Goal: Transaction & Acquisition: Purchase product/service

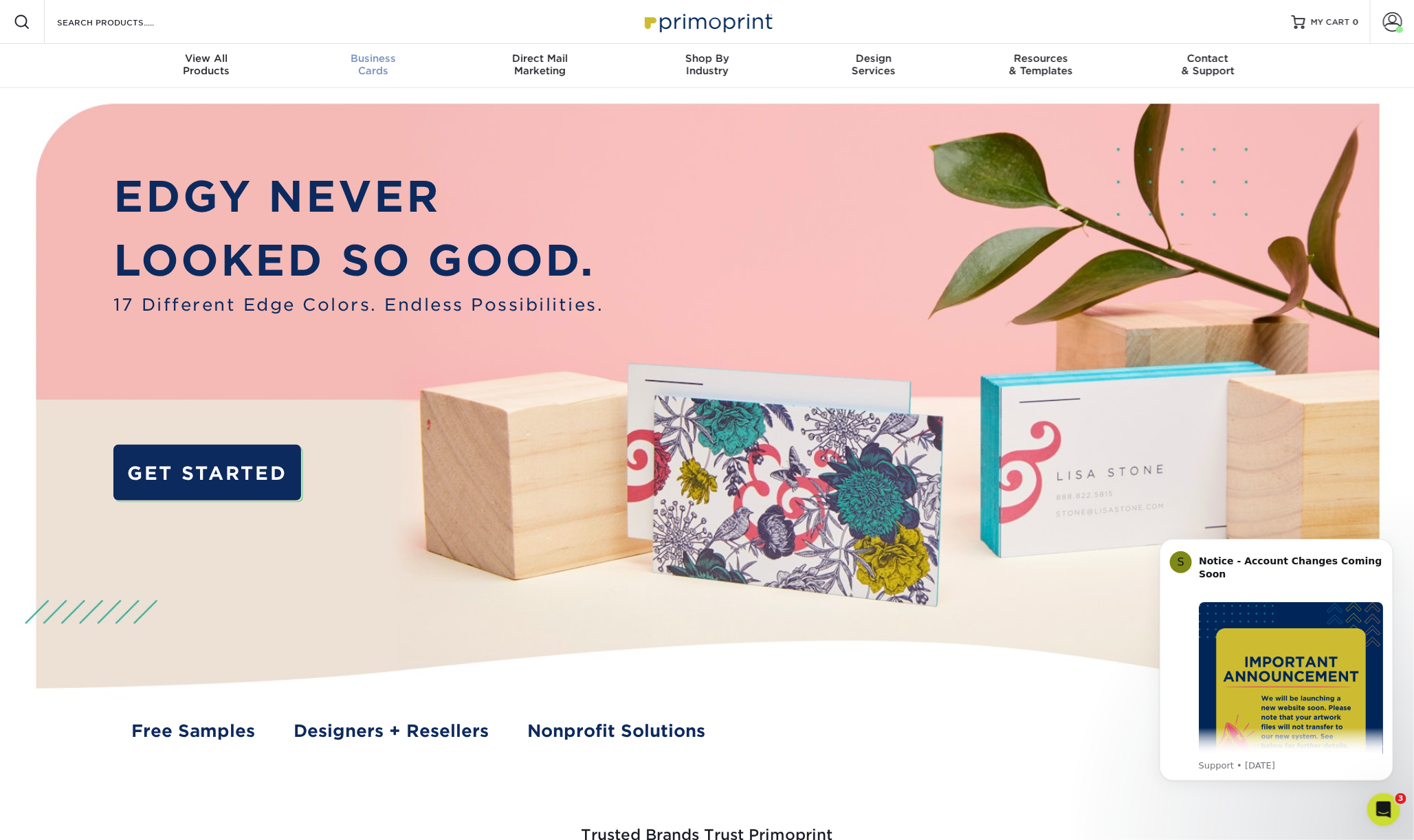
click at [373, 59] on span "Business" at bounding box center [373, 58] width 167 height 12
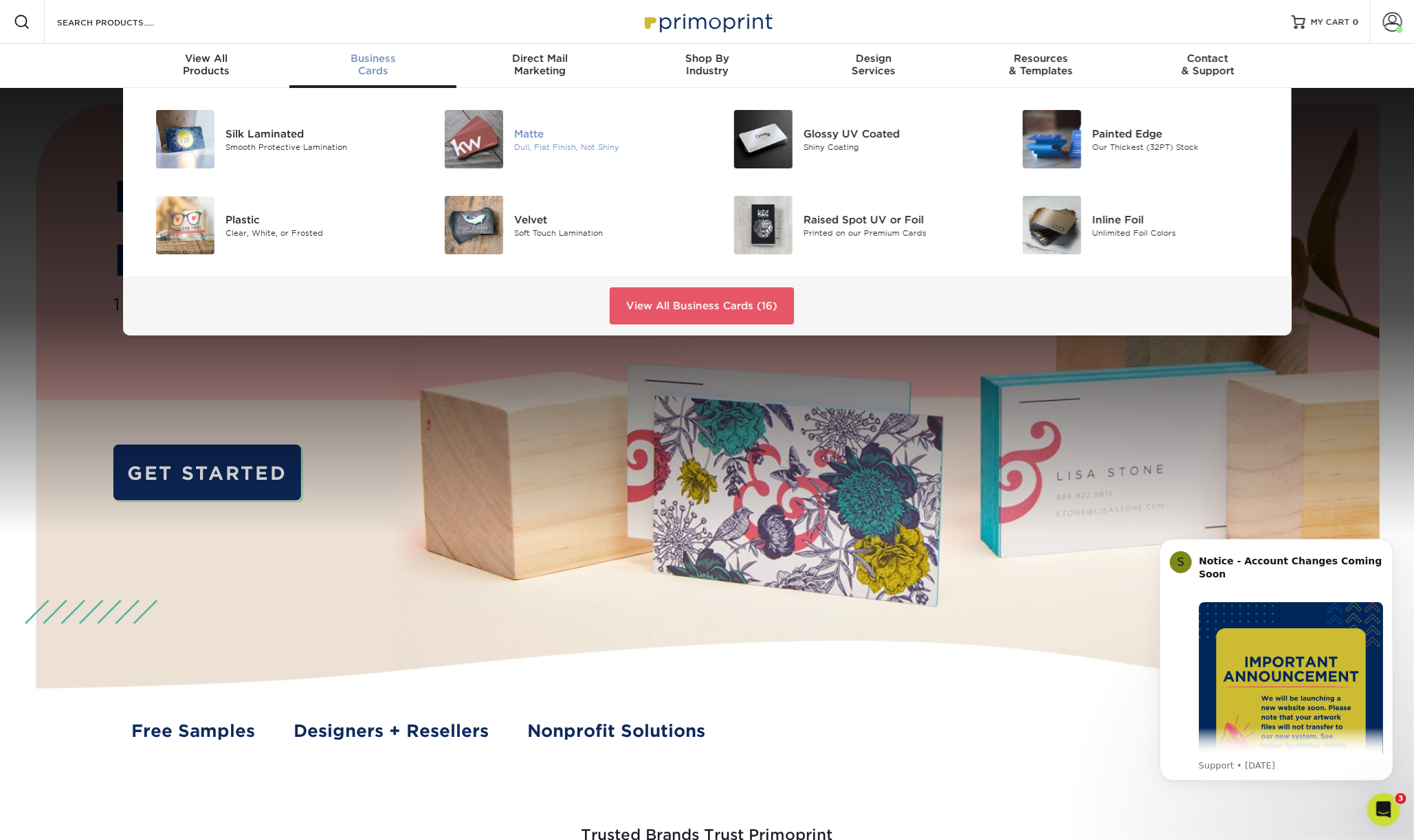
click at [526, 131] on div "Matte" at bounding box center [605, 133] width 182 height 15
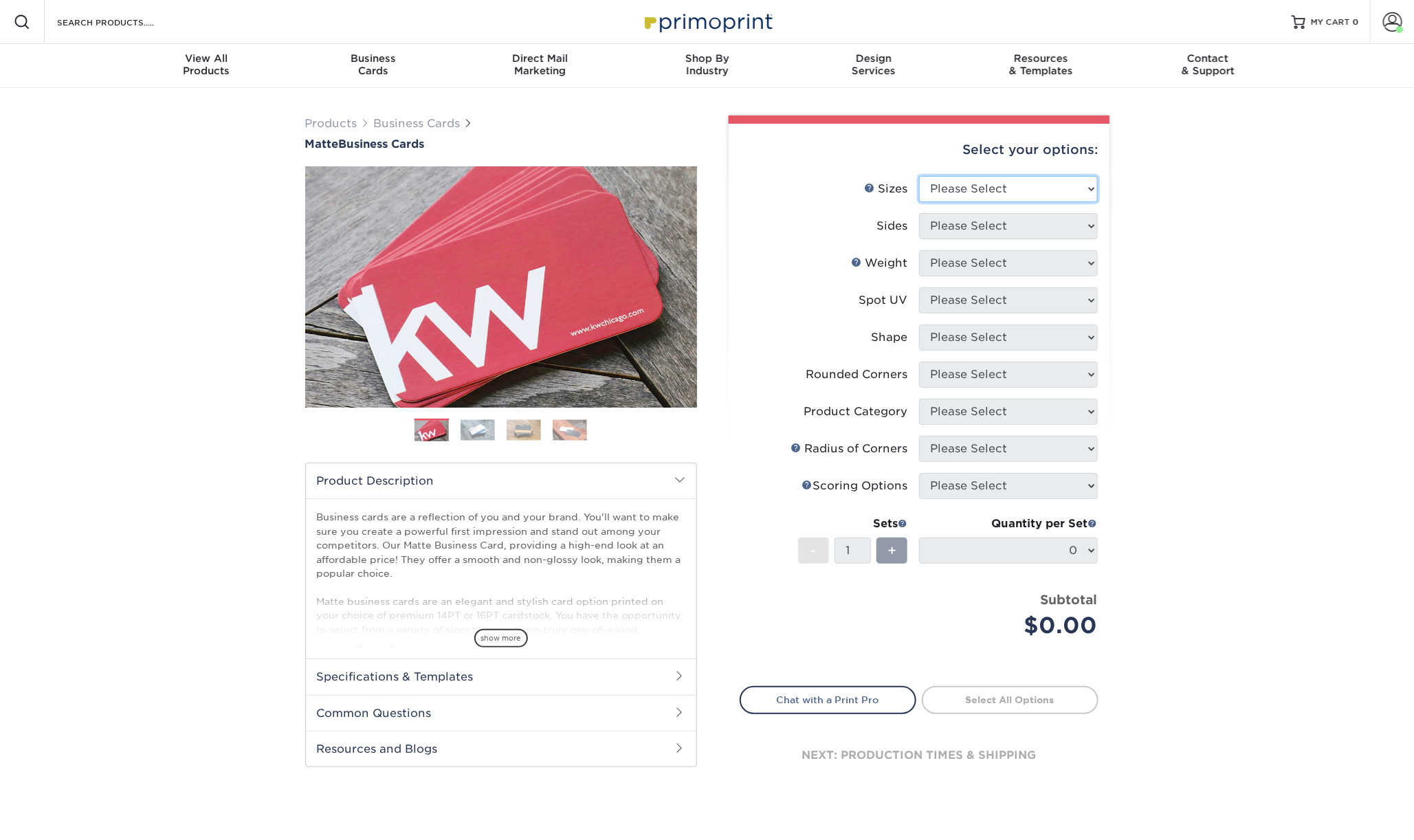
click at [1031, 191] on select "Please Select 1.5" x 3.5" - Mini 1.75" x 3.5" - Mini 2" x 2" - Square 2" x 3" -…" at bounding box center [1009, 189] width 178 height 26
select select "2.00x3.50"
click at [919, 176] on select "Please Select 1.5" x 3.5" - Mini 1.75" x 3.5" - Mini 2" x 2" - Square 2" x 3" -…" at bounding box center [1009, 189] width 178 height 26
click at [1035, 220] on select "Please Select Print Both Sides Print Front Only" at bounding box center [1009, 226] width 178 height 26
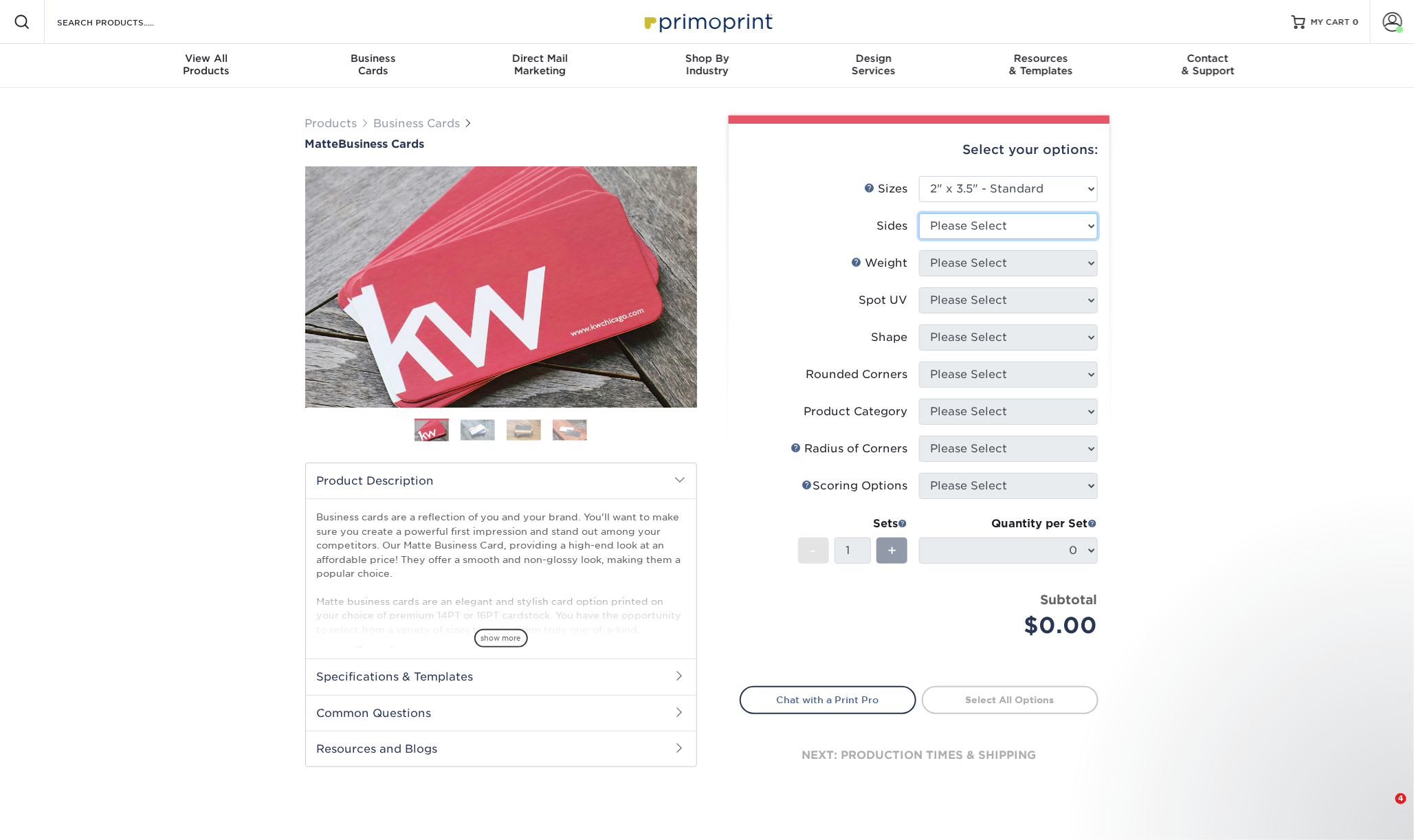
select select "13abbda7-1d64-4f25-8bb2-c179b224825d"
click at [919, 213] on select "Please Select Print Both Sides Print Front Only" at bounding box center [1009, 226] width 178 height 26
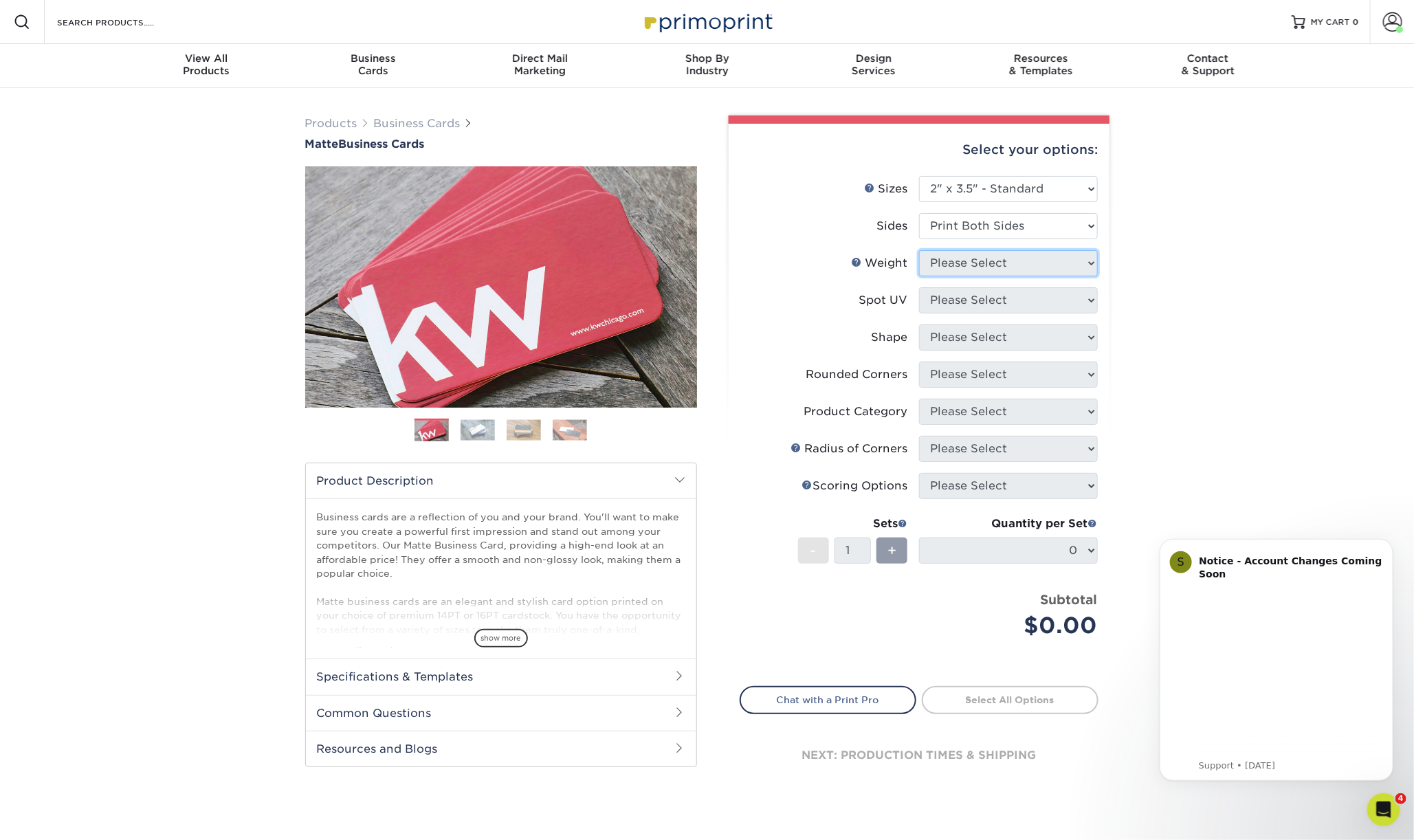
click at [1036, 267] on select "Please Select" at bounding box center [1009, 263] width 178 height 26
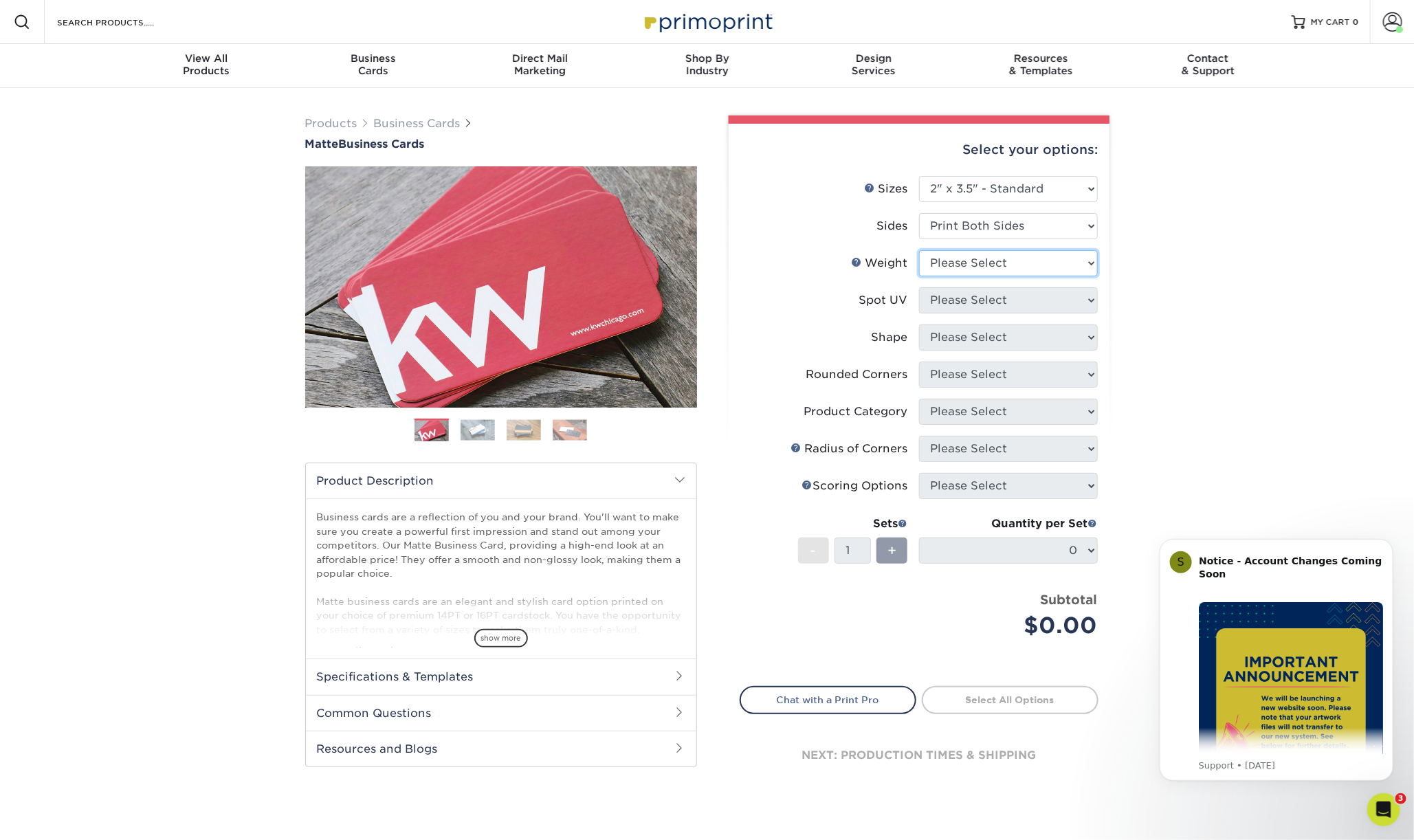
select select "16PT"
click at [919, 250] on select "Please Select 16PT 14PT" at bounding box center [1009, 263] width 178 height 26
click at [1020, 302] on select "Please Select No Spot UV Front and Back (Both Sides) Front Only Back Only" at bounding box center [1009, 300] width 178 height 26
select select "3"
click at [919, 287] on select "Please Select No Spot UV Front and Back (Both Sides) Front Only Back Only" at bounding box center [1009, 300] width 178 height 26
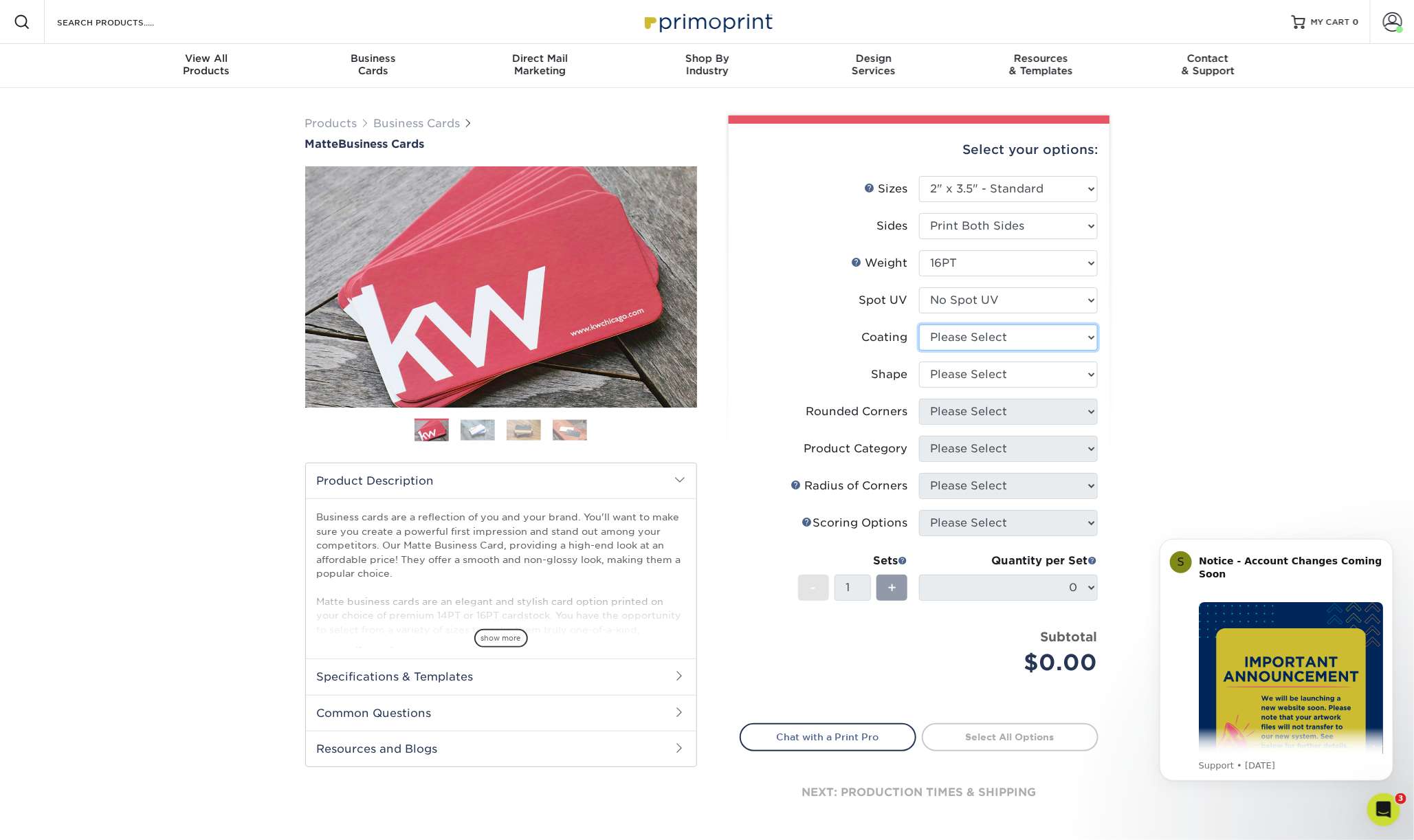
click at [1014, 328] on select at bounding box center [1009, 337] width 178 height 26
select select "121bb7b5-3b4d-429f-bd8d-bbf80e953313"
click at [919, 324] on select at bounding box center [1009, 337] width 178 height 26
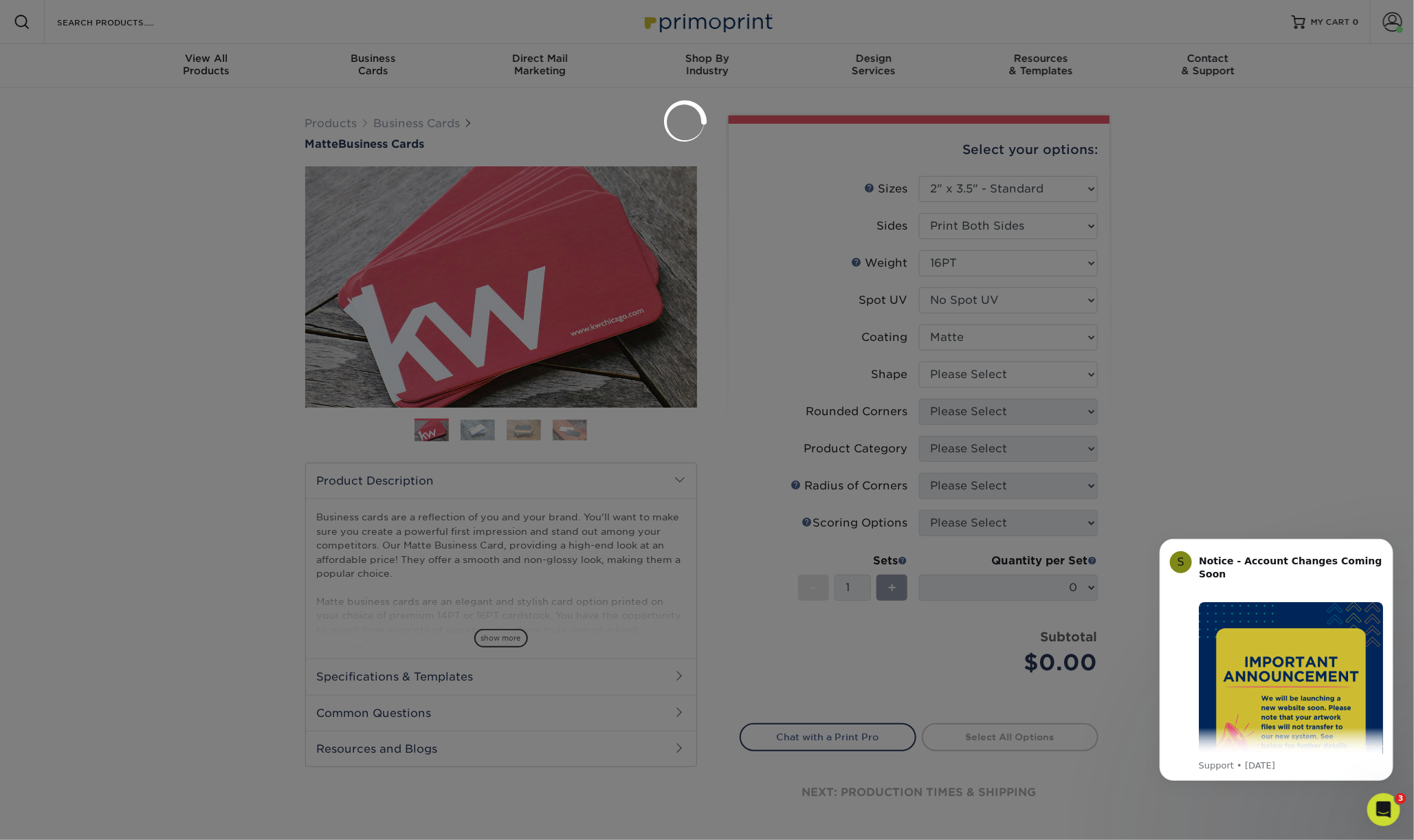
click at [1023, 376] on div at bounding box center [707, 420] width 1414 height 840
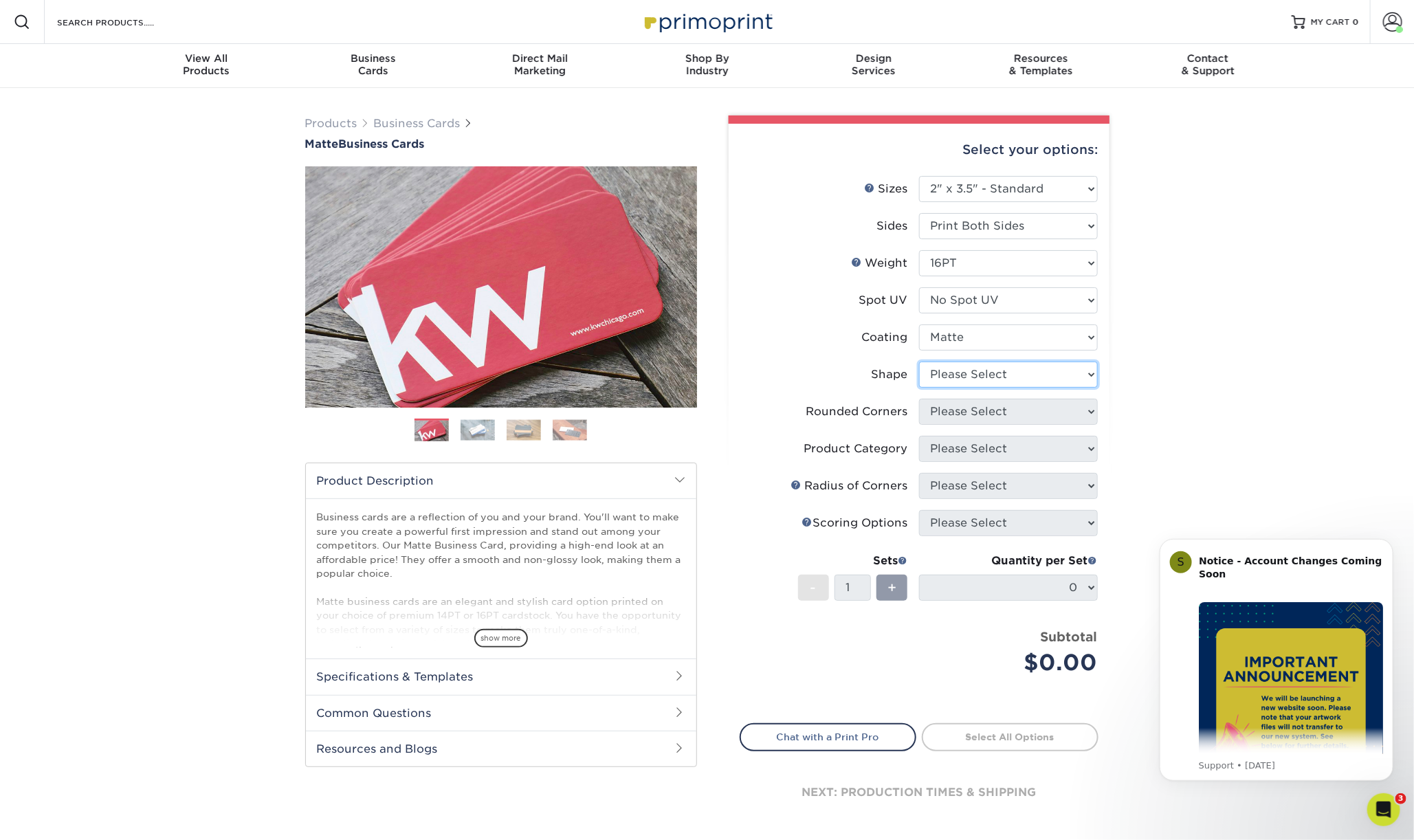
click at [1024, 378] on select "Please Select Standard Oval" at bounding box center [1009, 374] width 178 height 26
select select "standard"
click at [919, 361] on select "Please Select Standard Oval" at bounding box center [1009, 374] width 178 height 26
click at [1026, 413] on select "Please Select Yes - Round 2 Corners Yes - Round 4 Corners No" at bounding box center [1009, 412] width 178 height 26
select select "0"
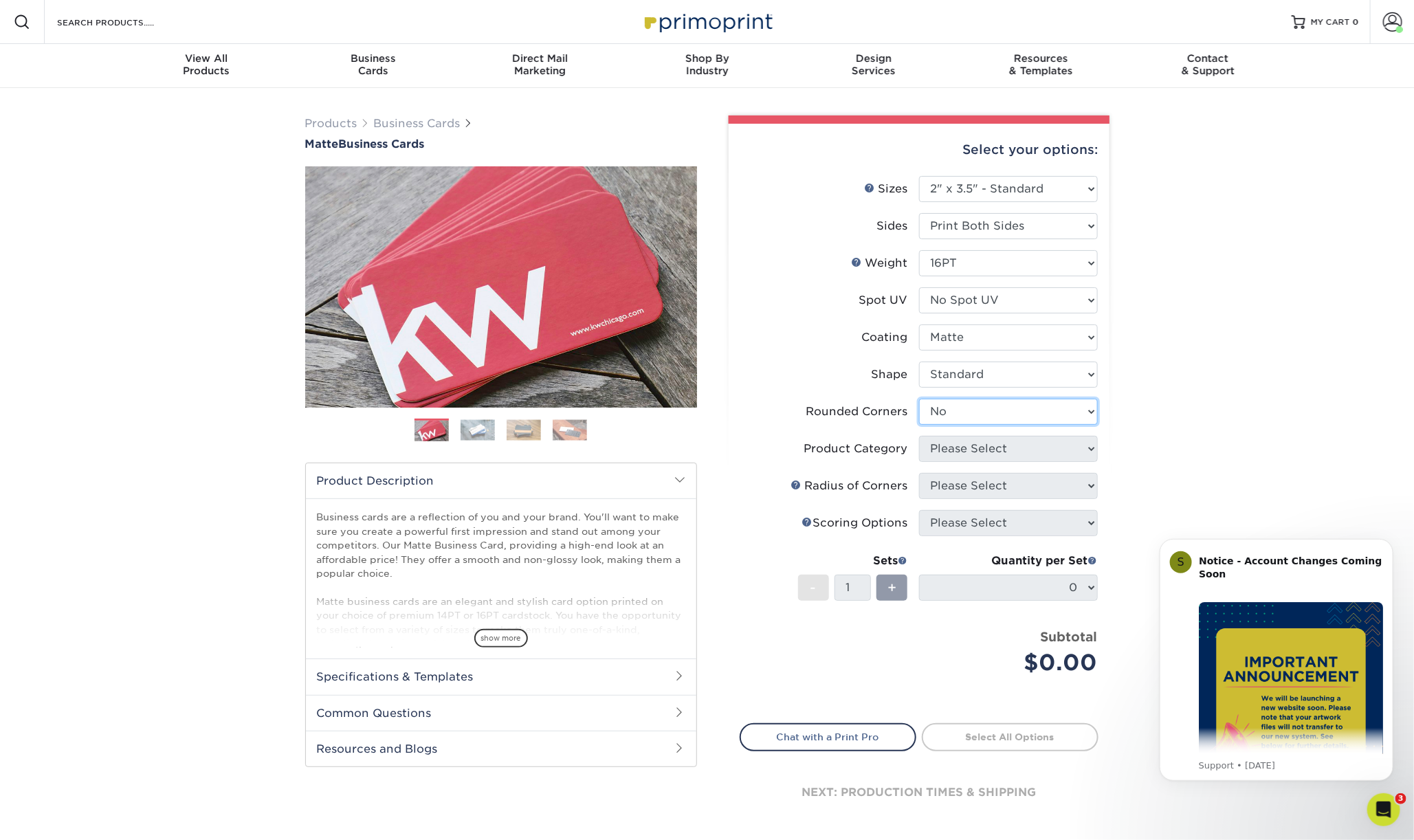
click at [919, 399] on select "Please Select Yes - Round 2 Corners Yes - Round 4 Corners No" at bounding box center [1009, 412] width 178 height 26
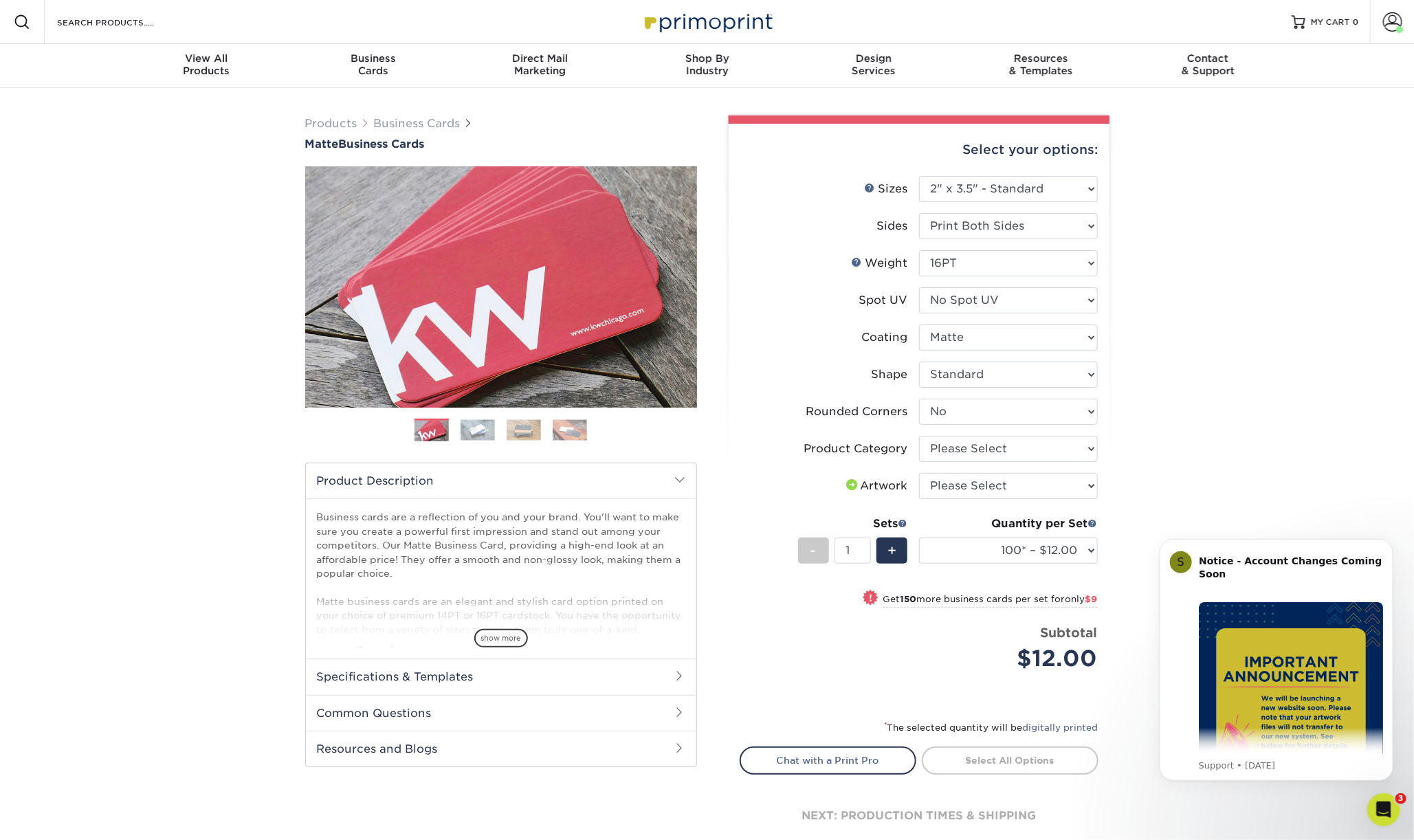
click at [1003, 427] on li "Rounded Corners Please Select Yes - Round 2 Corners Yes - Round 4 Corners No" at bounding box center [918, 417] width 358 height 37
click at [1004, 445] on select "Please Select Business Cards" at bounding box center [1009, 449] width 178 height 26
select select "3b5148f1-0588-4f88-a218-97bcfdce65c1"
click at [919, 436] on select "Please Select Business Cards" at bounding box center [1009, 449] width 178 height 26
click at [1009, 481] on select "Please Select I will upload files I need a design - $100" at bounding box center [1009, 486] width 178 height 26
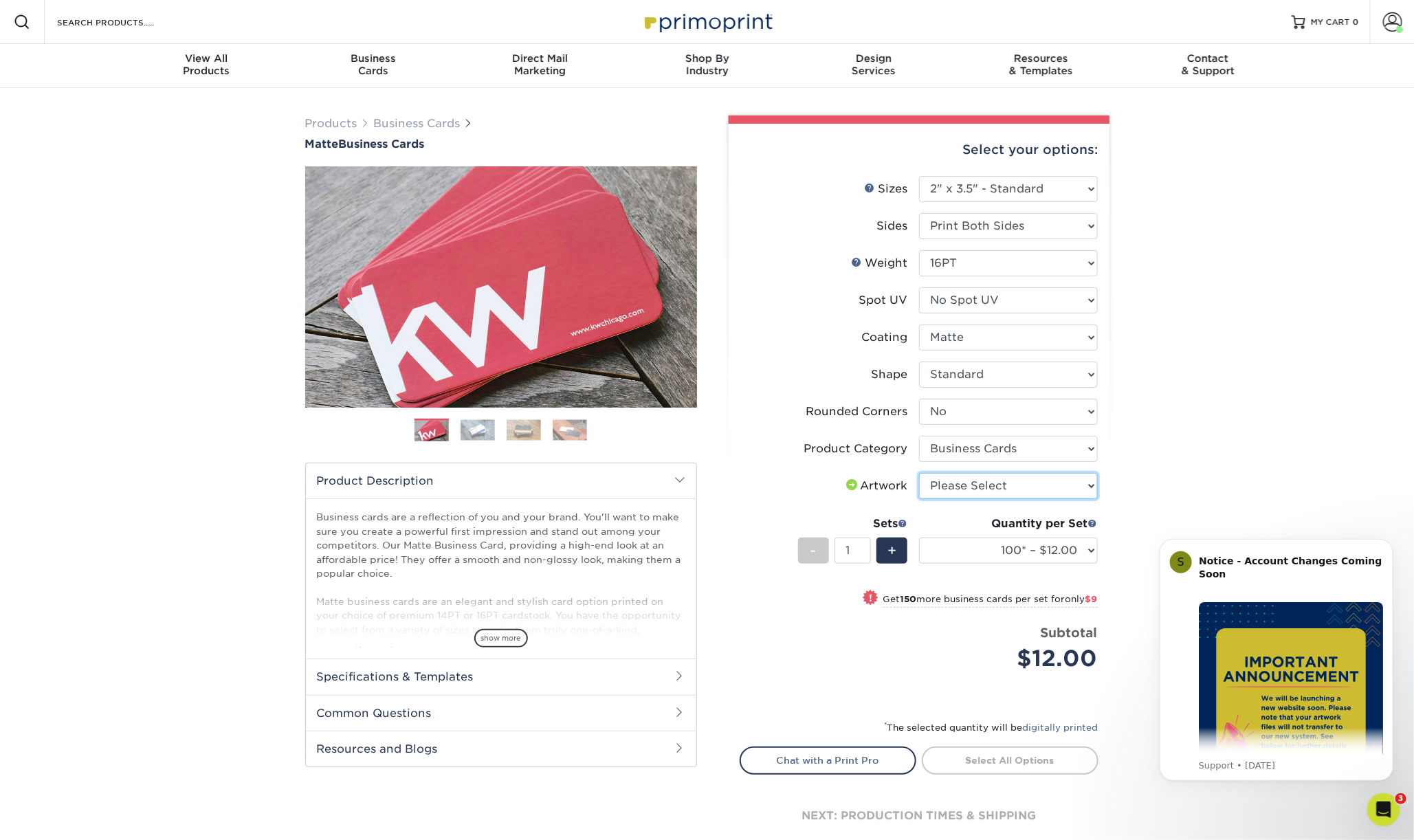
select select "upload"
click at [919, 473] on select "Please Select I will upload files I need a design - $100" at bounding box center [1009, 486] width 178 height 26
click at [1015, 553] on select "100* – $12.00 250* – $21.00 500 – $42.00 1000 – $53.00 2500 – $95.00 5000 – $18…" at bounding box center [1009, 550] width 178 height 26
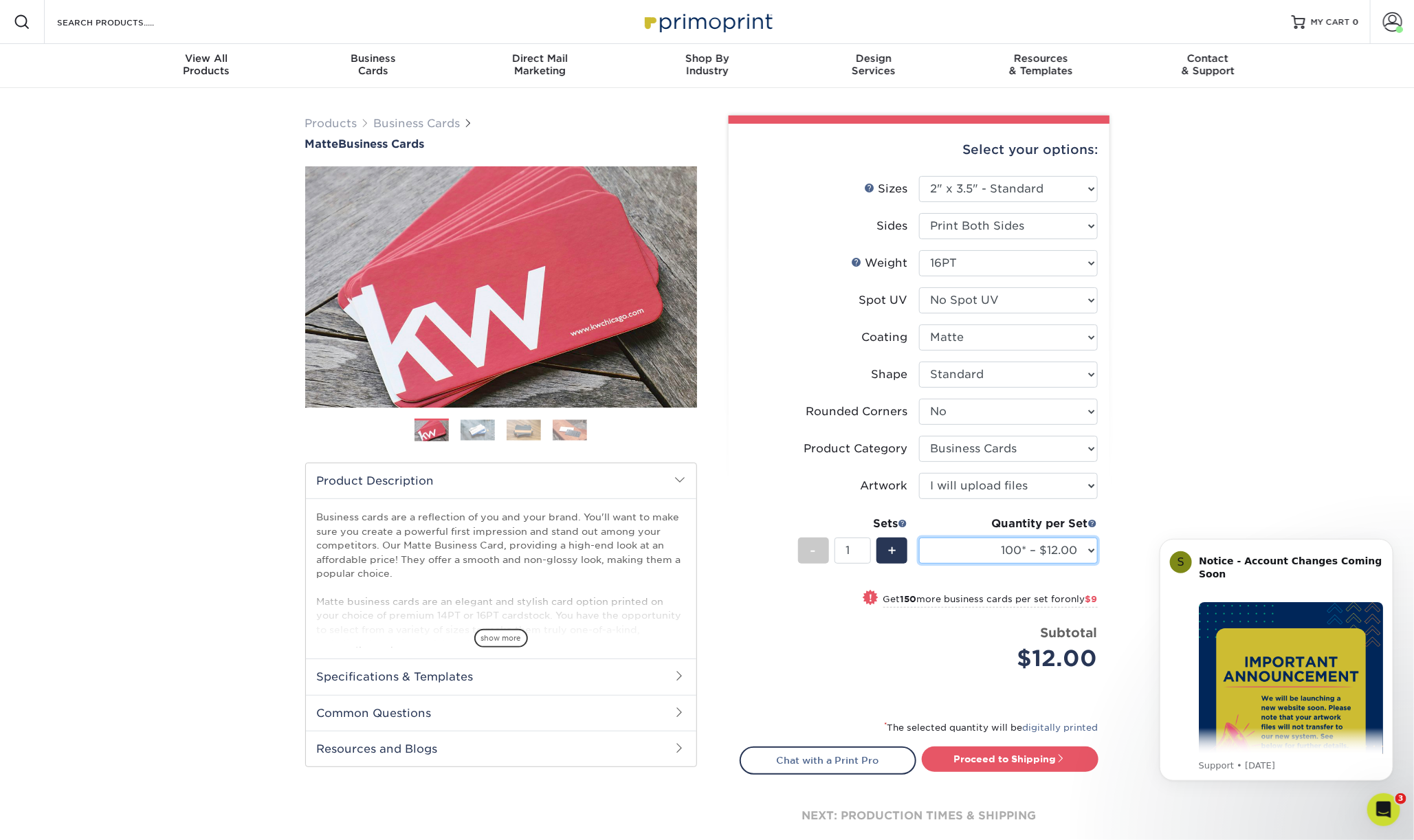
select select "250* – $21.00"
click at [919, 537] on select "100* – $12.00 250* – $21.00 500 – $42.00 1000 – $53.00 2500 – $95.00 5000 – $18…" at bounding box center [1009, 550] width 178 height 26
click at [1034, 759] on link "Proceed to Shipping" at bounding box center [1011, 758] width 177 height 25
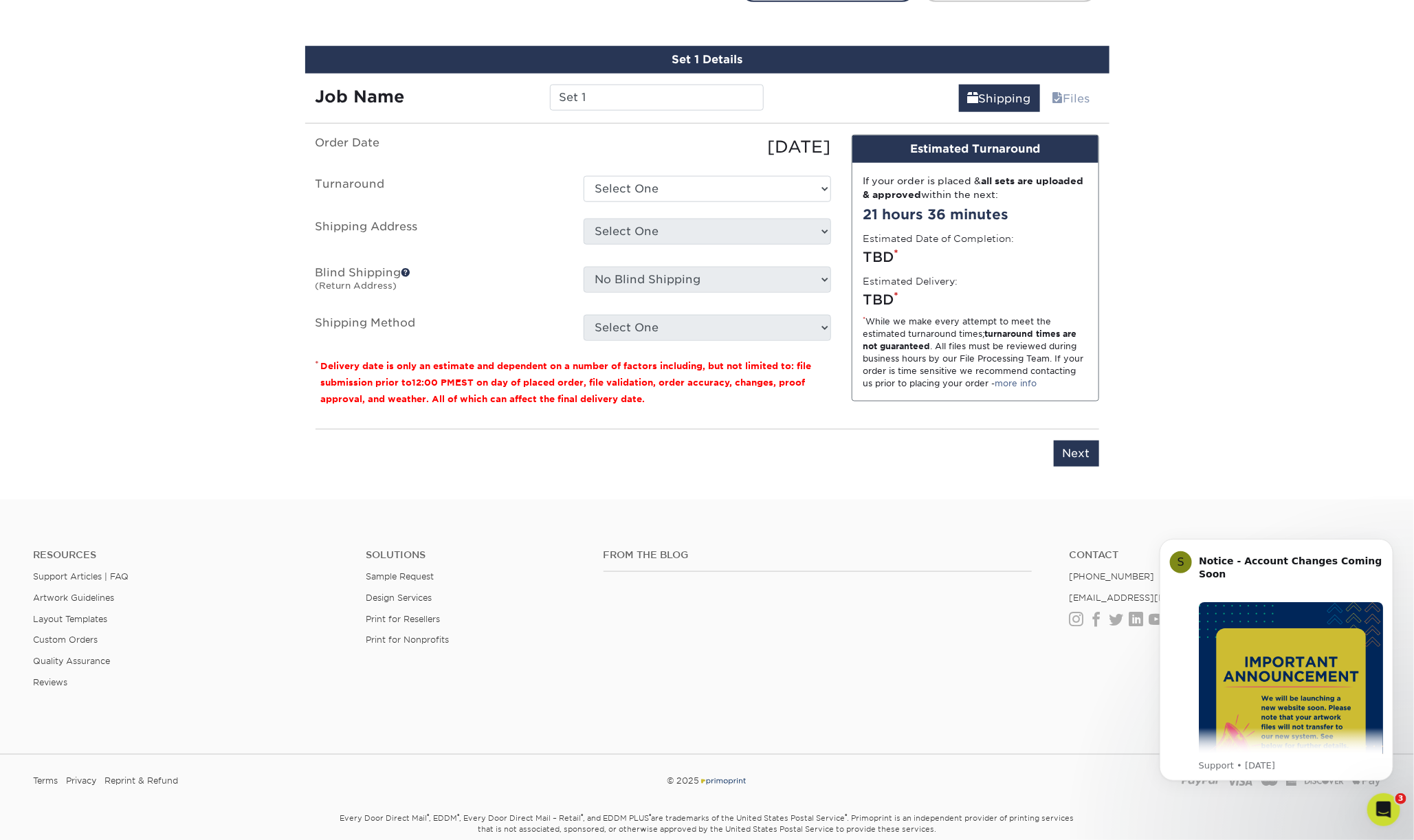
scroll to position [782, 0]
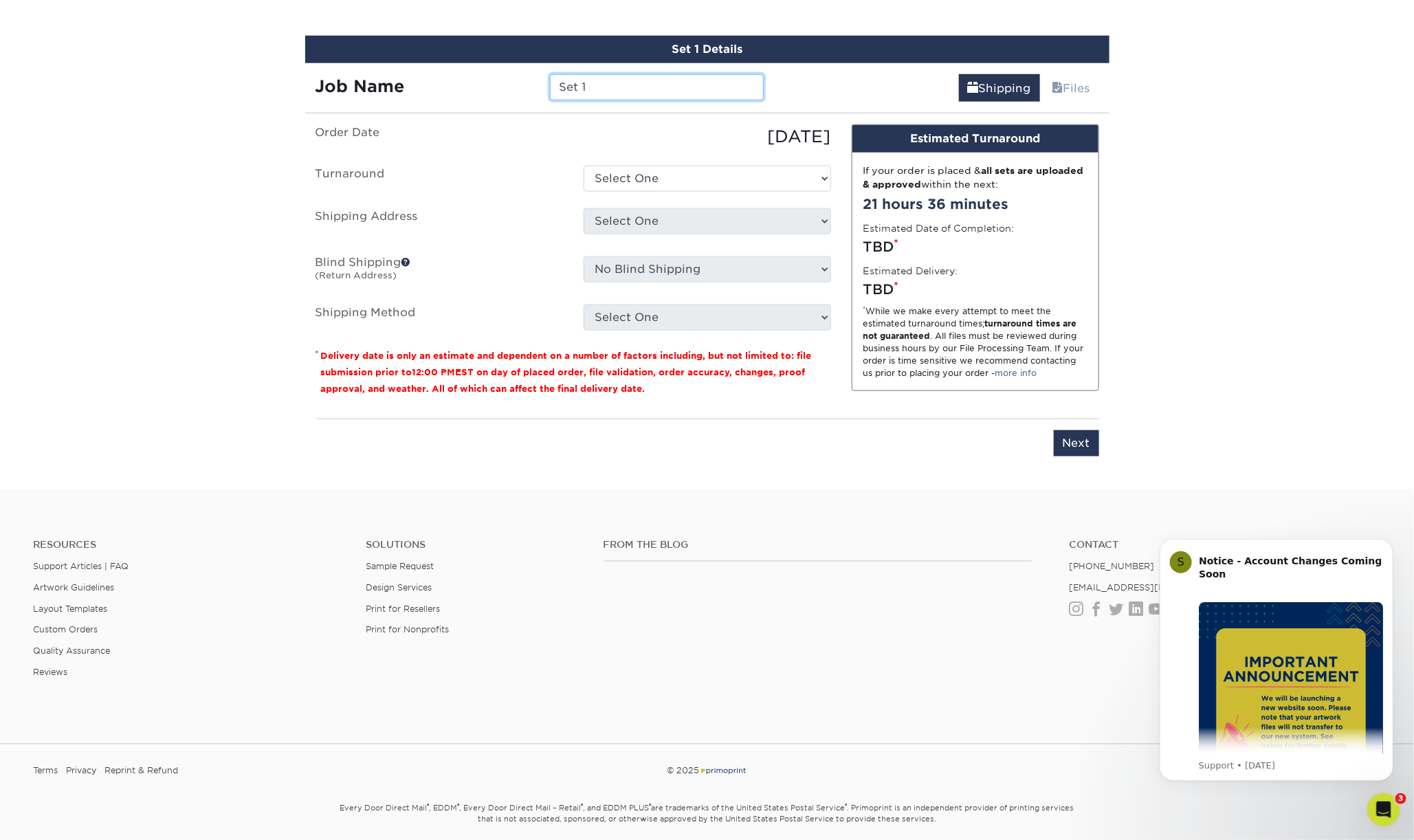
click at [633, 79] on input "Set 1" at bounding box center [657, 87] width 214 height 26
click at [639, 82] on input "Andy" at bounding box center [657, 87] width 214 height 26
type input "Andy Molter"
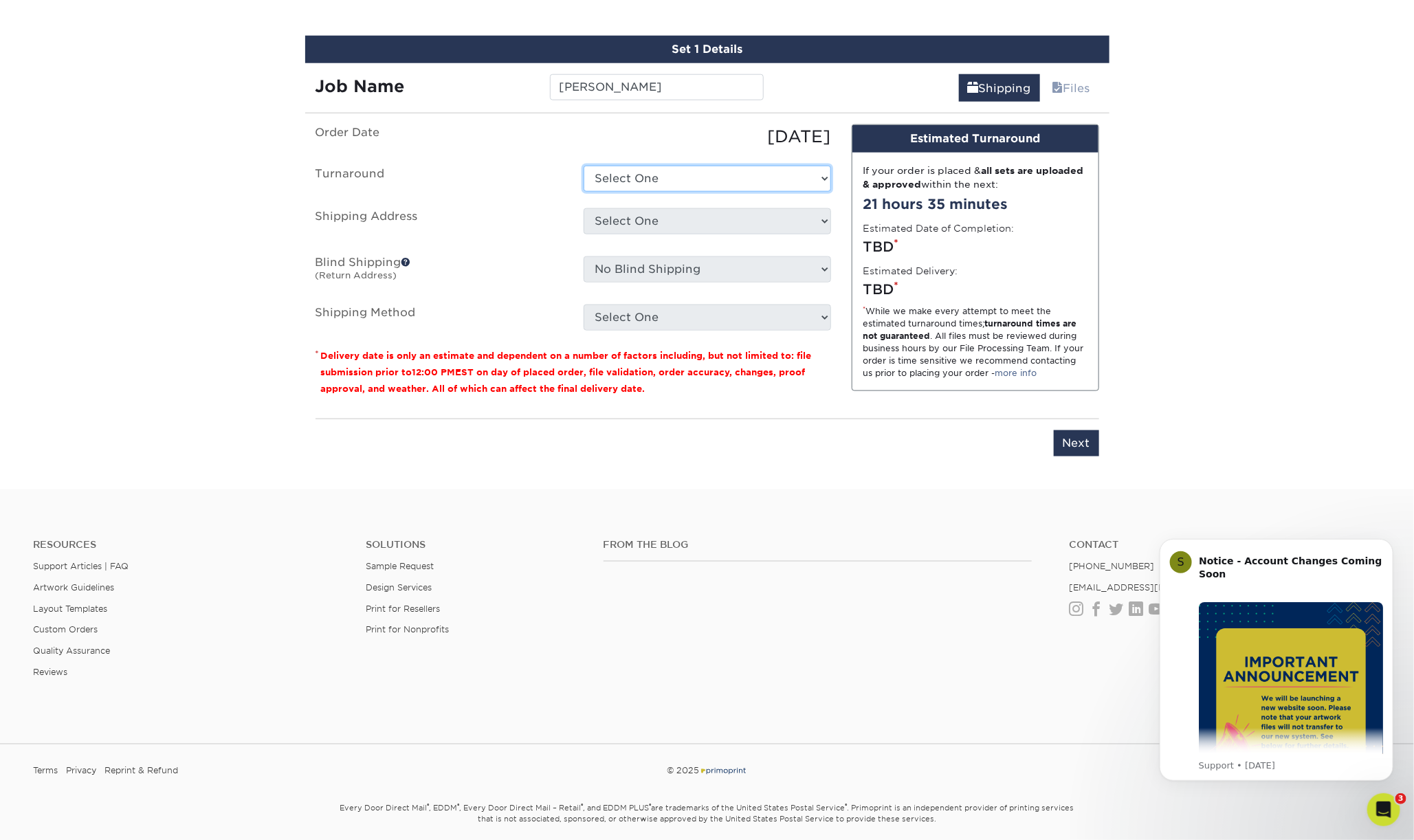
click at [687, 178] on select "Select One 2-4 Business Days 2 Day Next Business Day" at bounding box center [707, 178] width 247 height 26
select select "23721297-b68b-4846-ba83-3171e6bd9d78"
click at [584, 165] on select "Select One 2-4 Business Days 2 Day Next Business Day" at bounding box center [707, 178] width 247 height 26
click at [690, 222] on select "Select One Dave Karston – GR Dave Karston – GR Dave Karston – GR Dave Mechem - …" at bounding box center [707, 221] width 247 height 26
select select "newaddress"
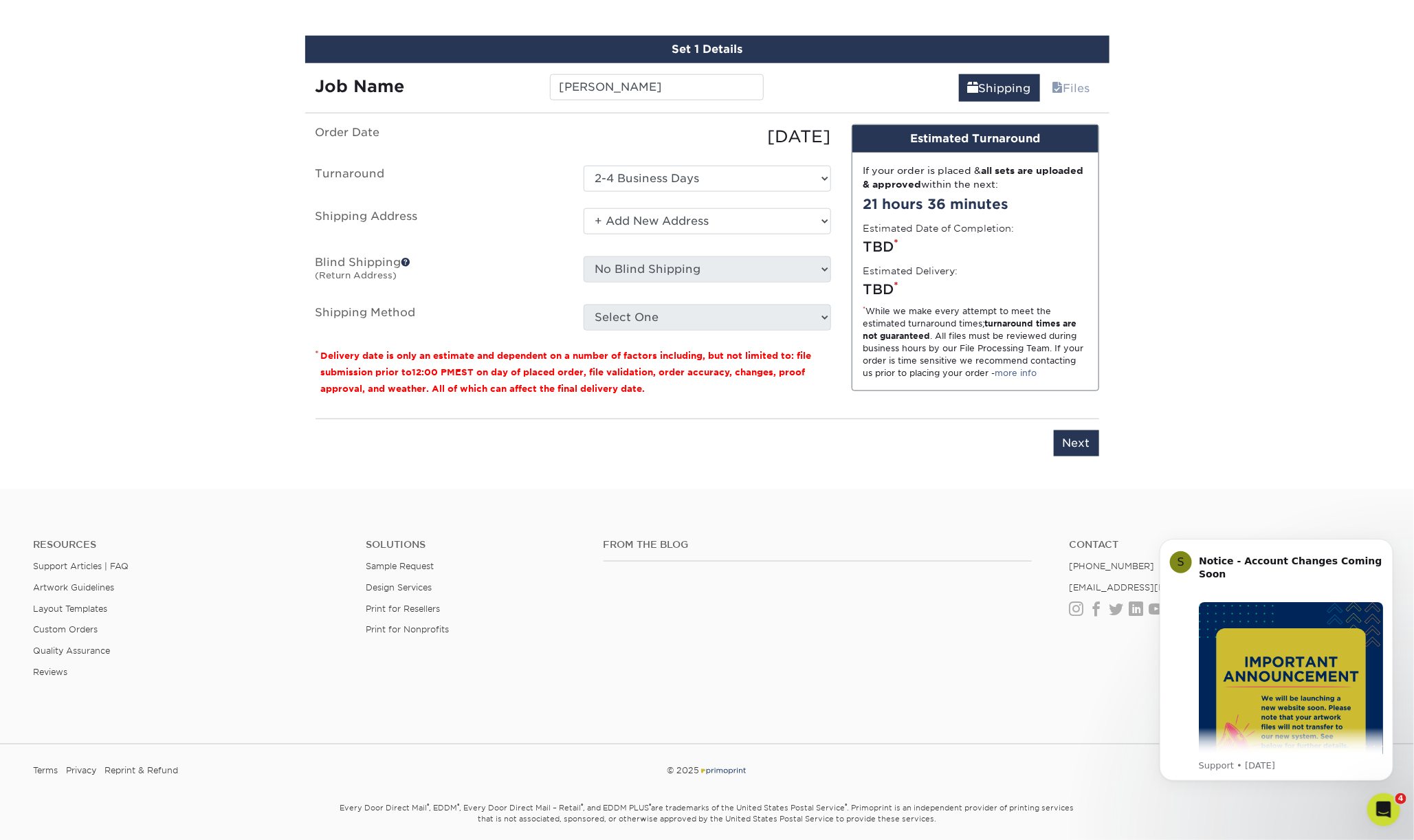
click at [584, 208] on select "Select One Dave Karston – GR Dave Karston – GR Dave Karston – GR Dave Mechem - …" at bounding box center [707, 221] width 247 height 26
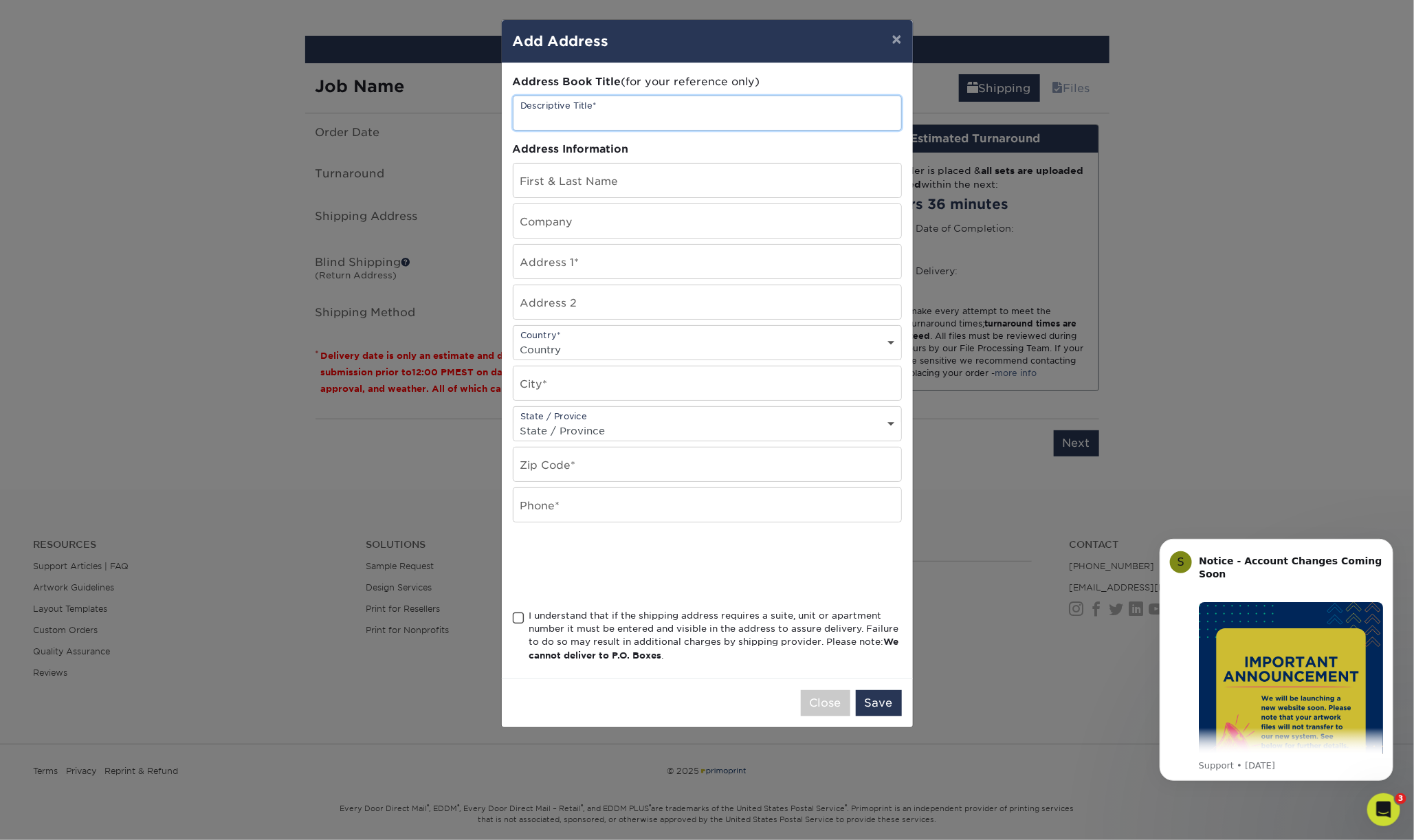
click at [614, 110] on input "text" at bounding box center [707, 113] width 388 height 33
type input "Andy Molter - PW"
click at [639, 182] on input "text" at bounding box center [707, 180] width 388 height 33
type input "[PERSON_NAME]"
type input "Modernistic"
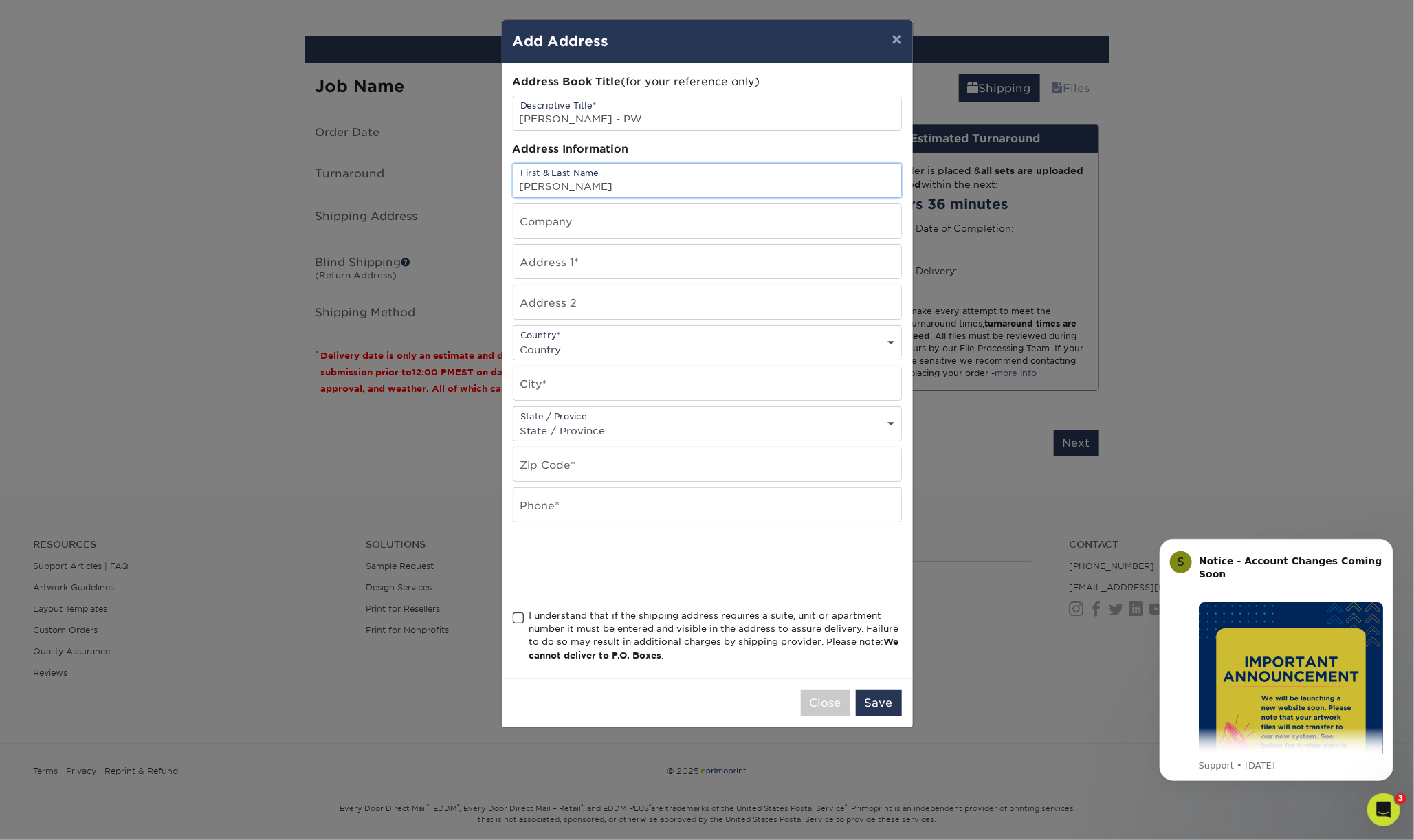
type input "821 wakefield"
select select "US"
type input "plainwell"
select select "MI"
type input "49080"
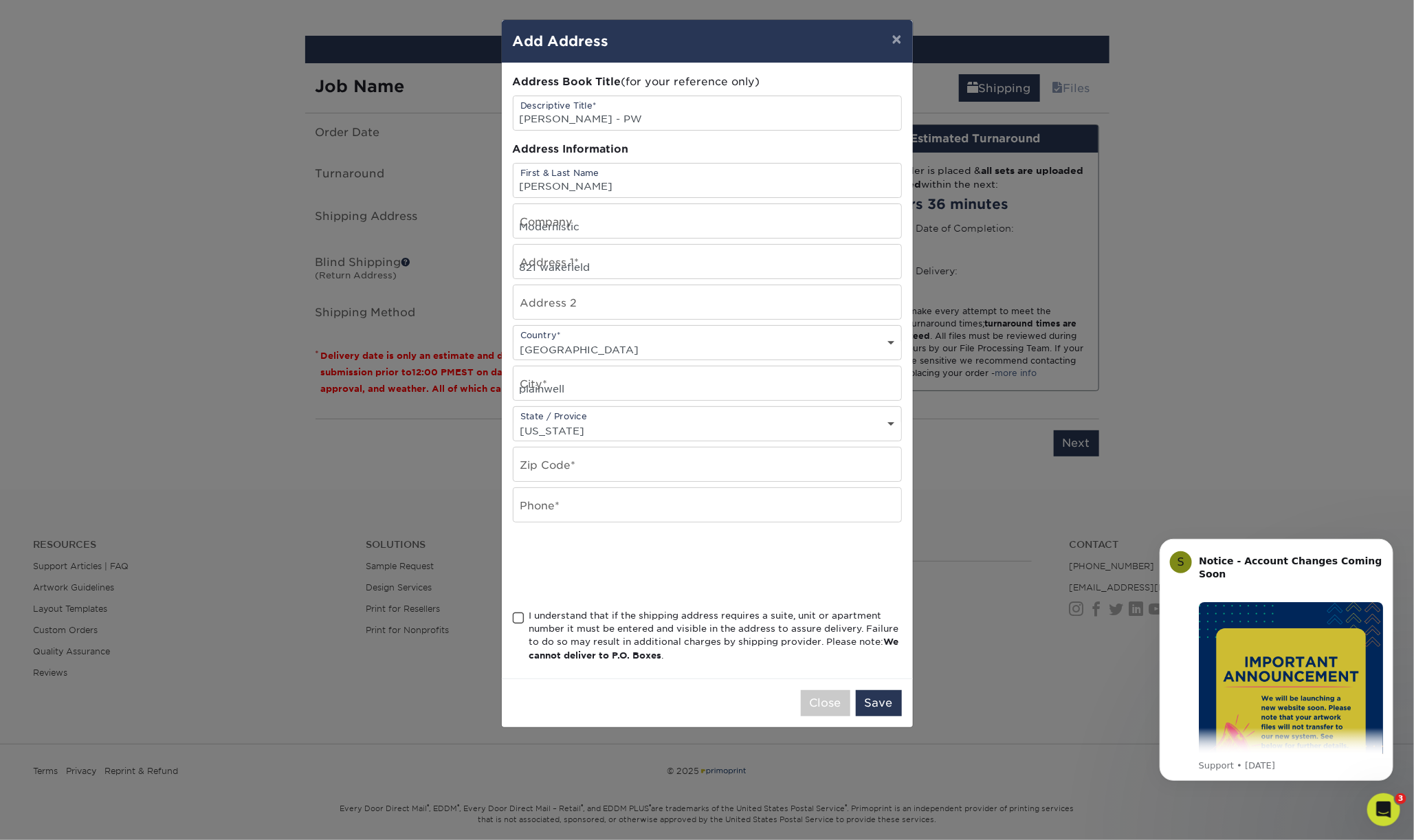
type input "2696556038"
click at [519, 611] on span at bounding box center [519, 618] width 12 height 13
click at [0, 0] on input "I understand that if the shipping address requires a suite, unit or apartment n…" at bounding box center [0, 0] width 0 height 0
click at [886, 700] on button "Save" at bounding box center [879, 702] width 46 height 26
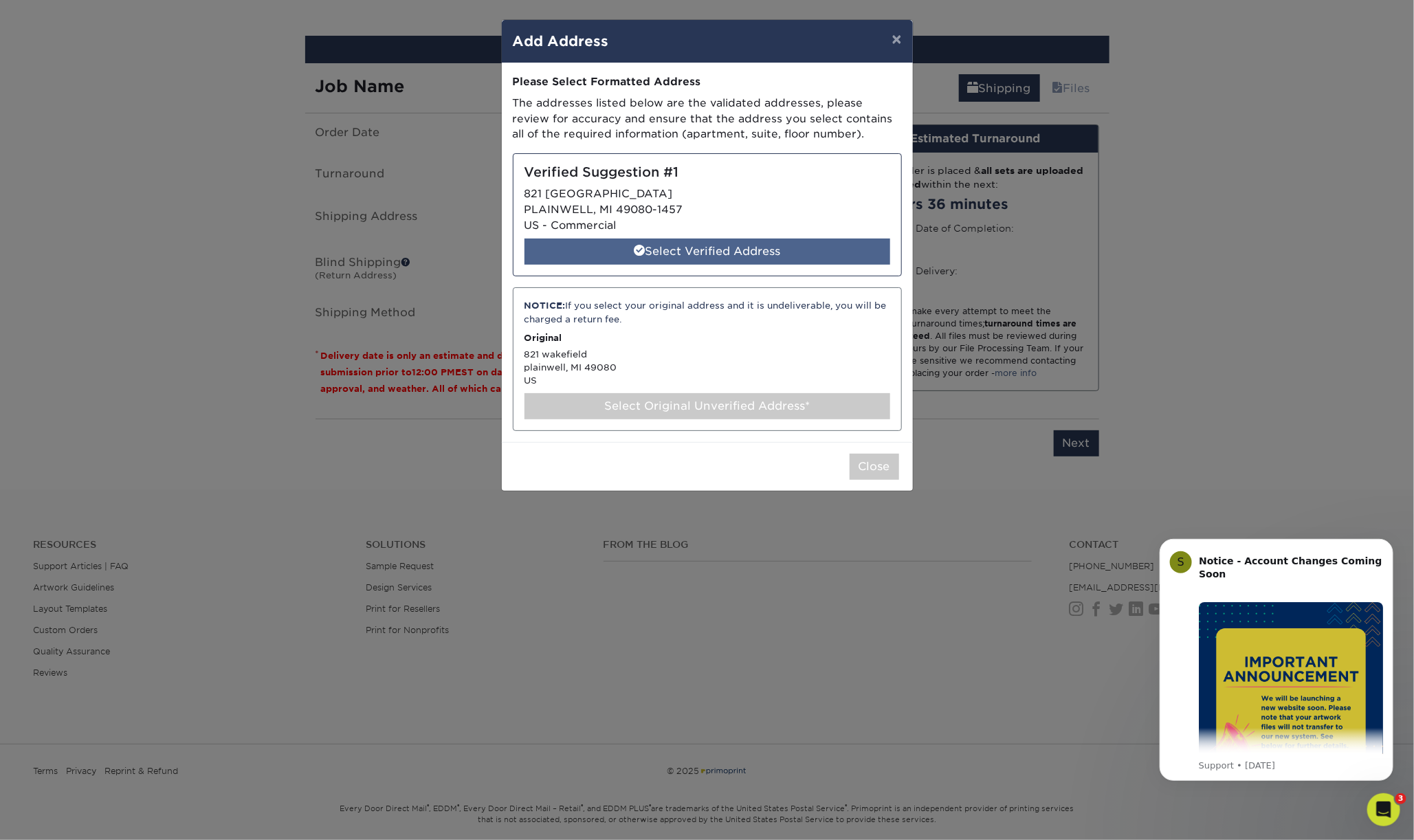
click at [806, 250] on div "Select Verified Address" at bounding box center [707, 252] width 365 height 26
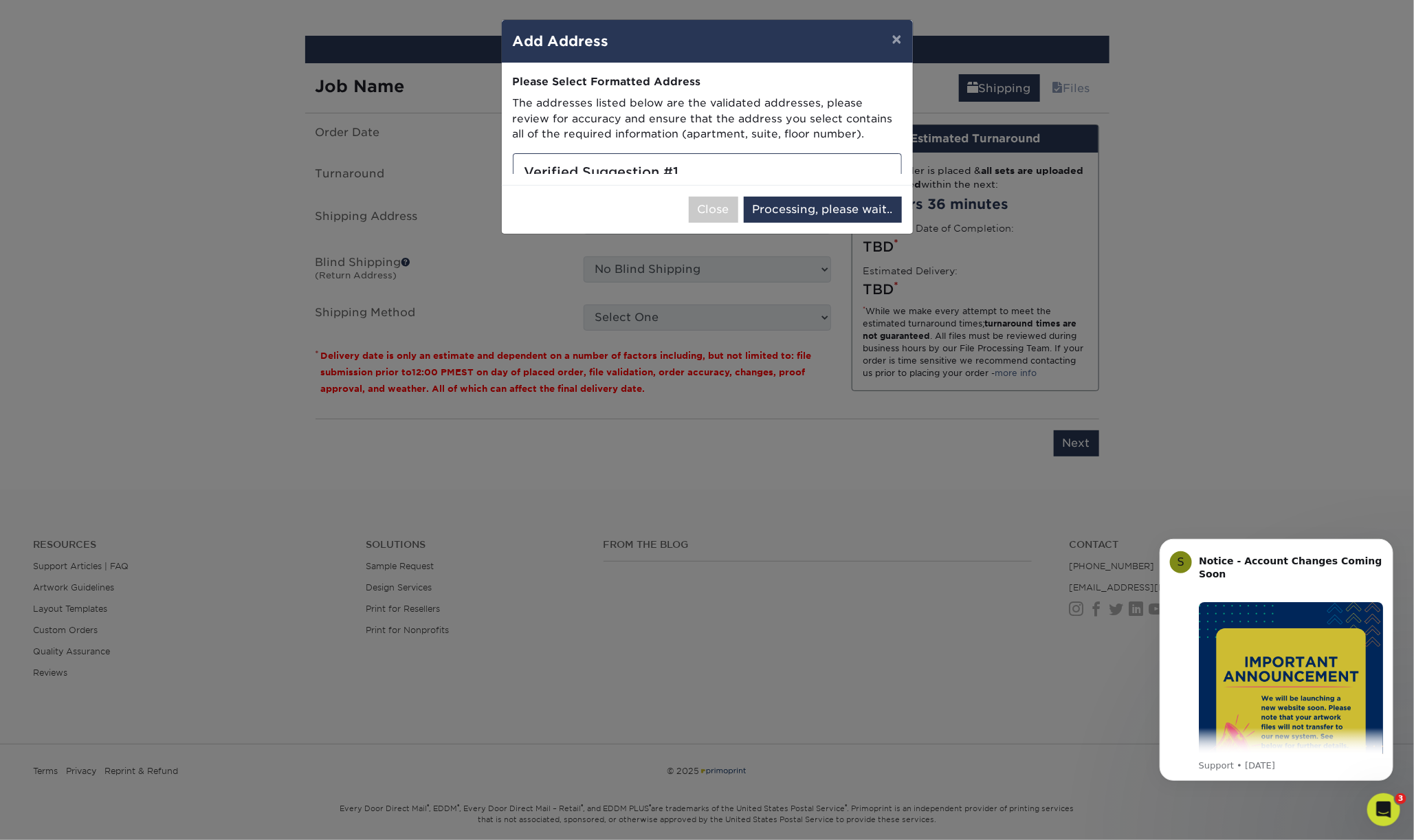
select select "285342"
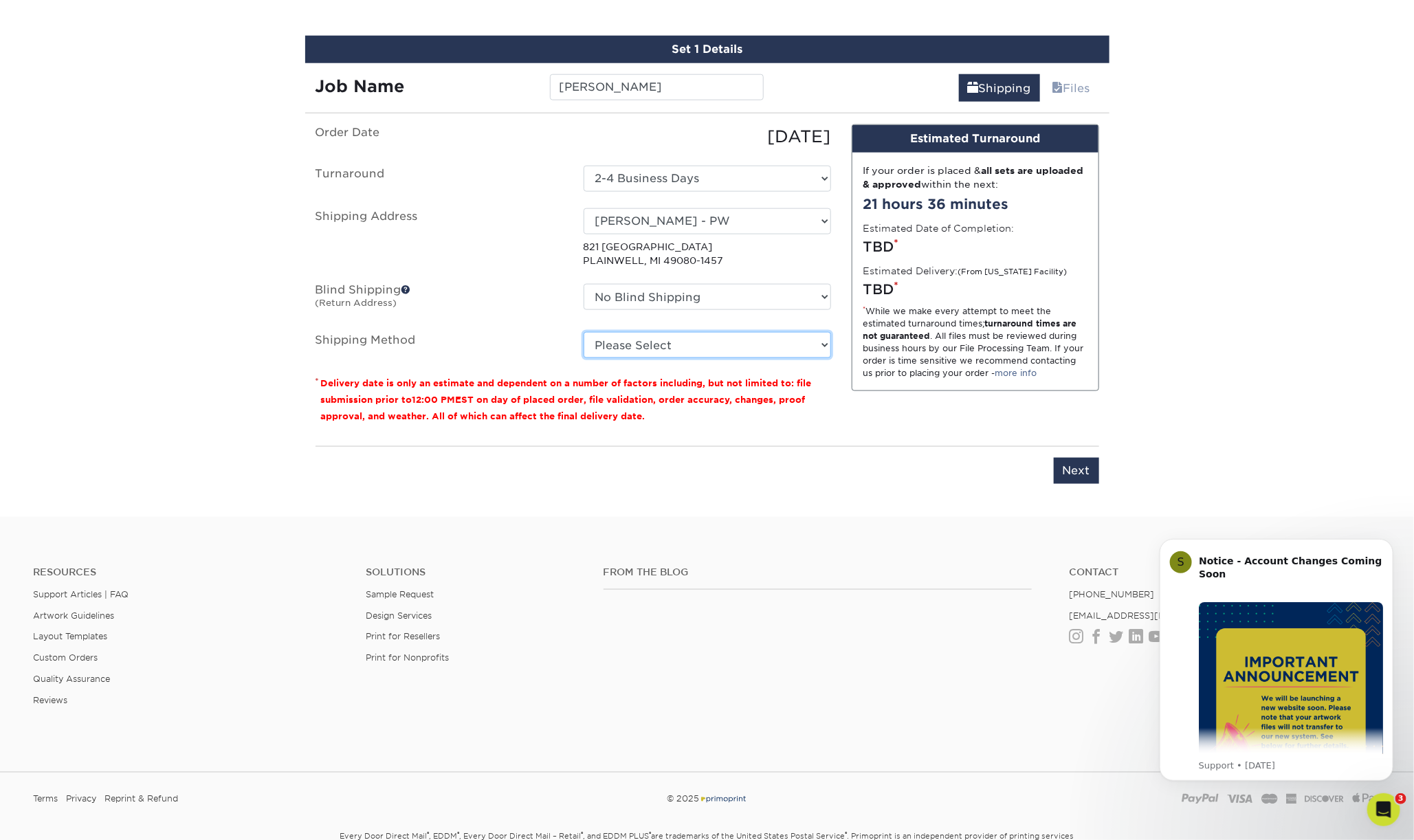
click at [817, 339] on select "Please Select Ground Shipping (+$7.84) 3 Day Shipping Service (+$18.68) 2 Day A…" at bounding box center [707, 345] width 247 height 26
select select "03"
click at [584, 332] on select "Please Select Ground Shipping (+$7.84) 3 Day Shipping Service (+$18.68) 2 Day A…" at bounding box center [707, 345] width 247 height 26
click at [1079, 470] on input "Next" at bounding box center [1077, 471] width 46 height 26
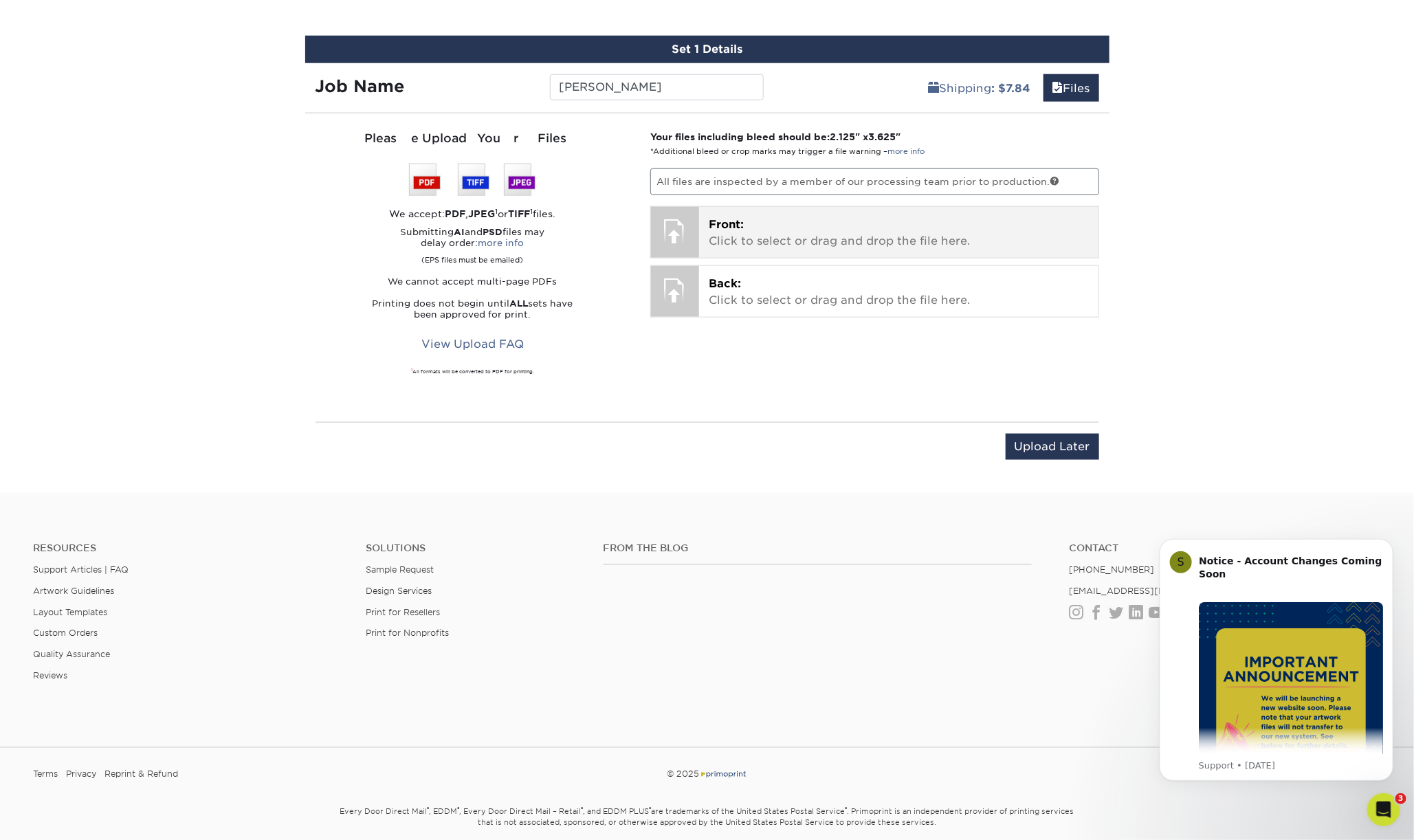
click at [820, 226] on p "Front: Click to select or drag and drop the file here." at bounding box center [898, 232] width 380 height 33
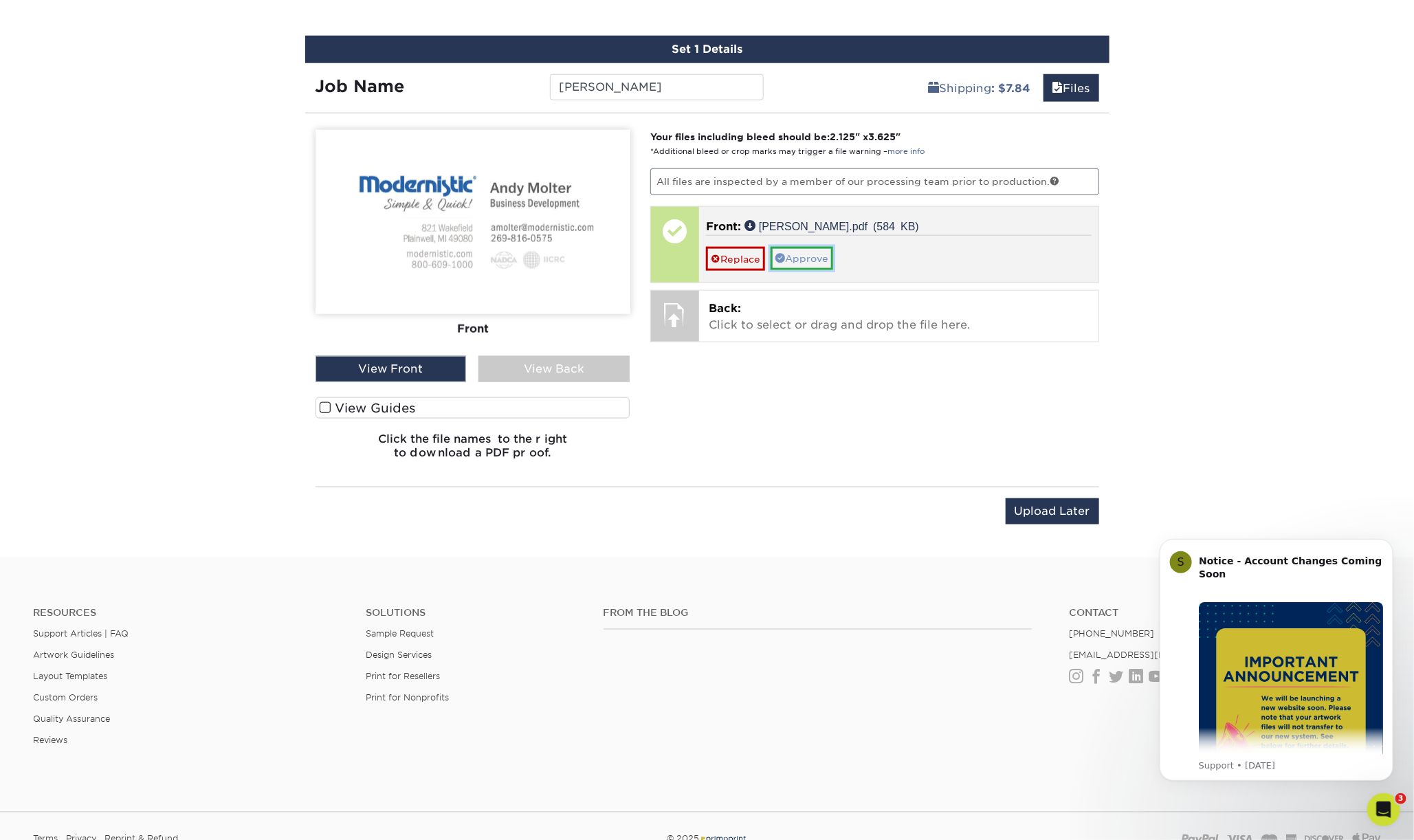
click at [804, 259] on link "Approve" at bounding box center [801, 257] width 62 height 23
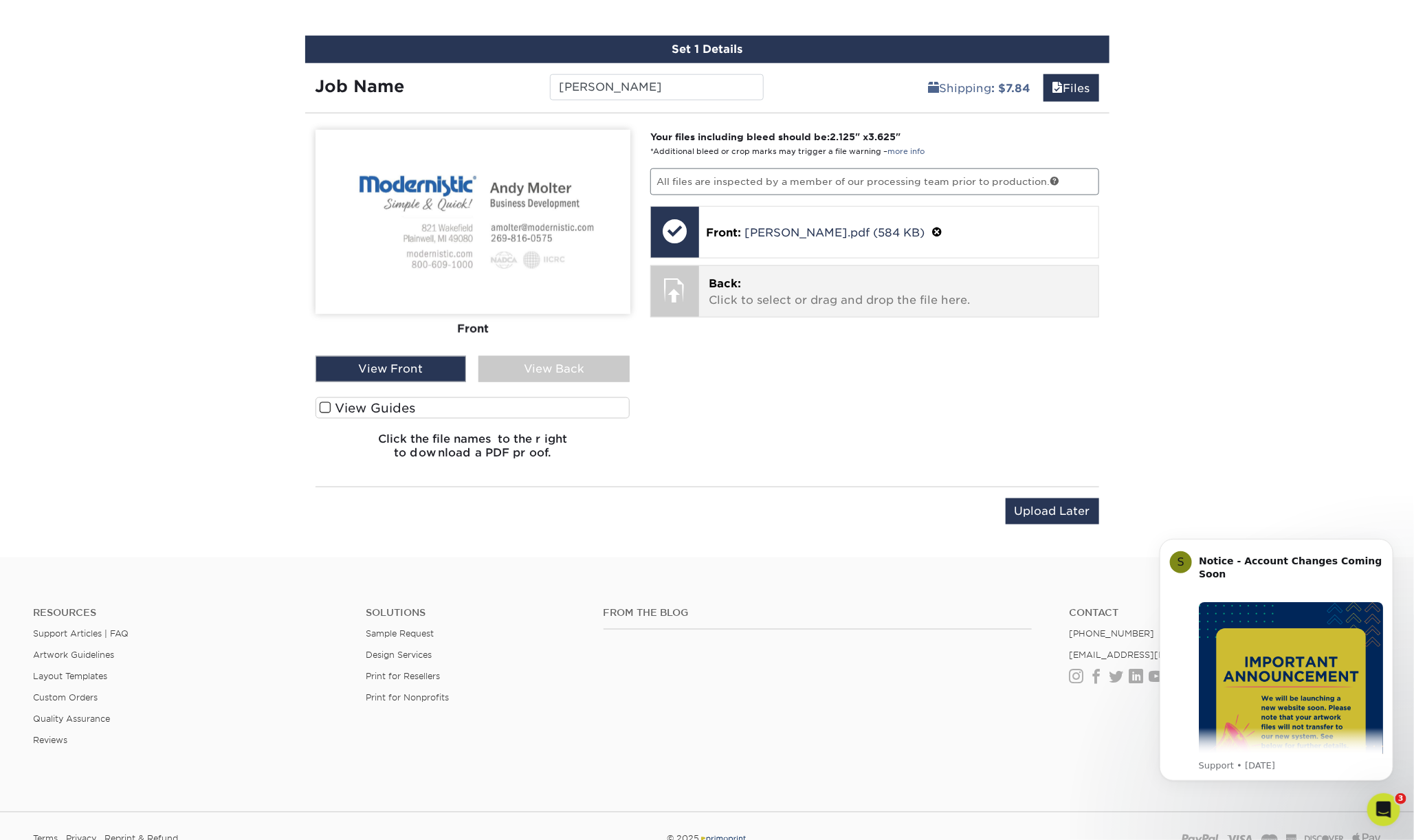
click at [766, 294] on p "Back: Click to select or drag and drop the file here." at bounding box center [898, 292] width 380 height 33
click at [761, 303] on p "Back: Click to select or drag and drop the file here." at bounding box center [898, 292] width 380 height 33
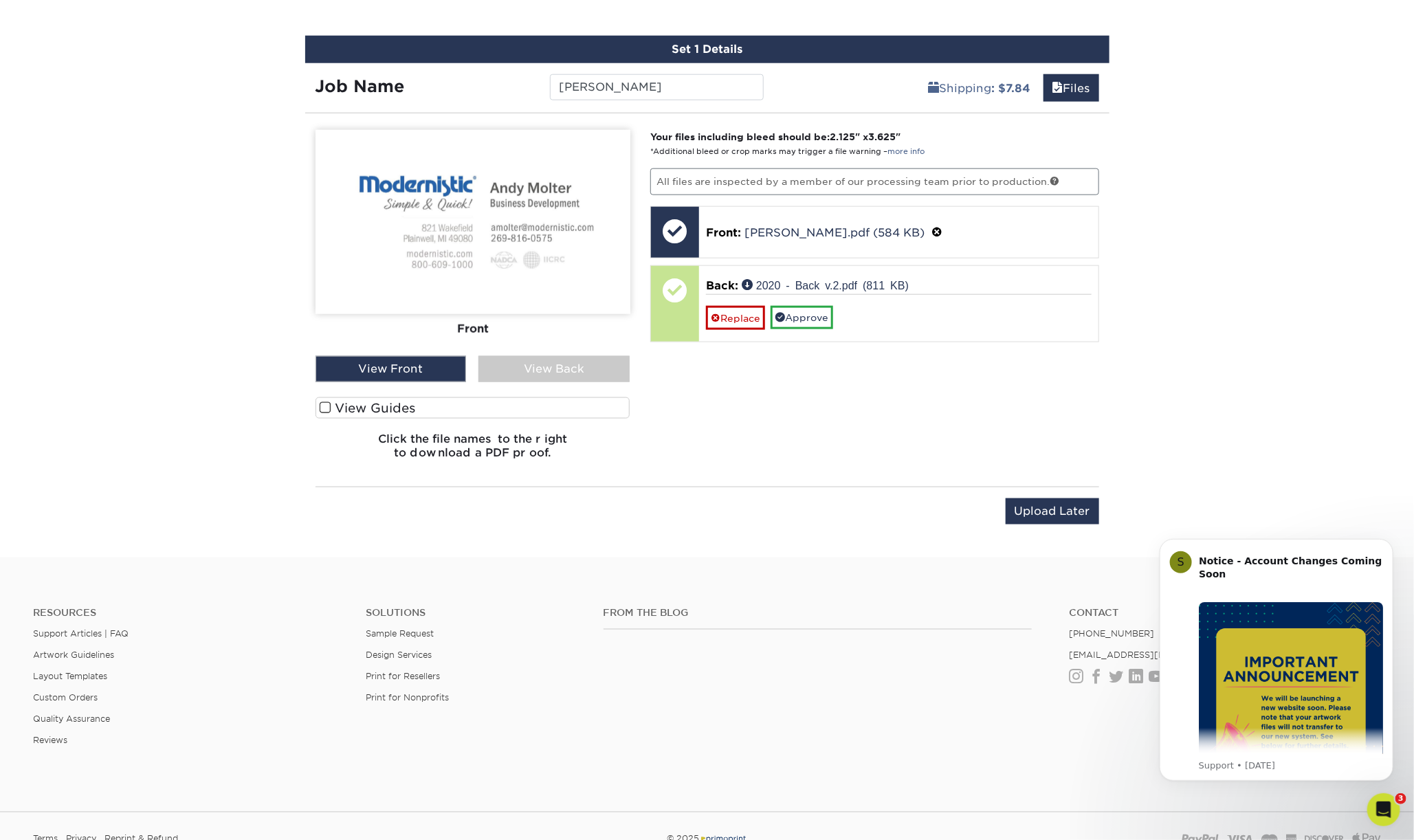
drag, startPoint x: 560, startPoint y: 361, endPoint x: 704, endPoint y: 339, distance: 145.7
click at [560, 361] on div "View Back" at bounding box center [554, 369] width 152 height 26
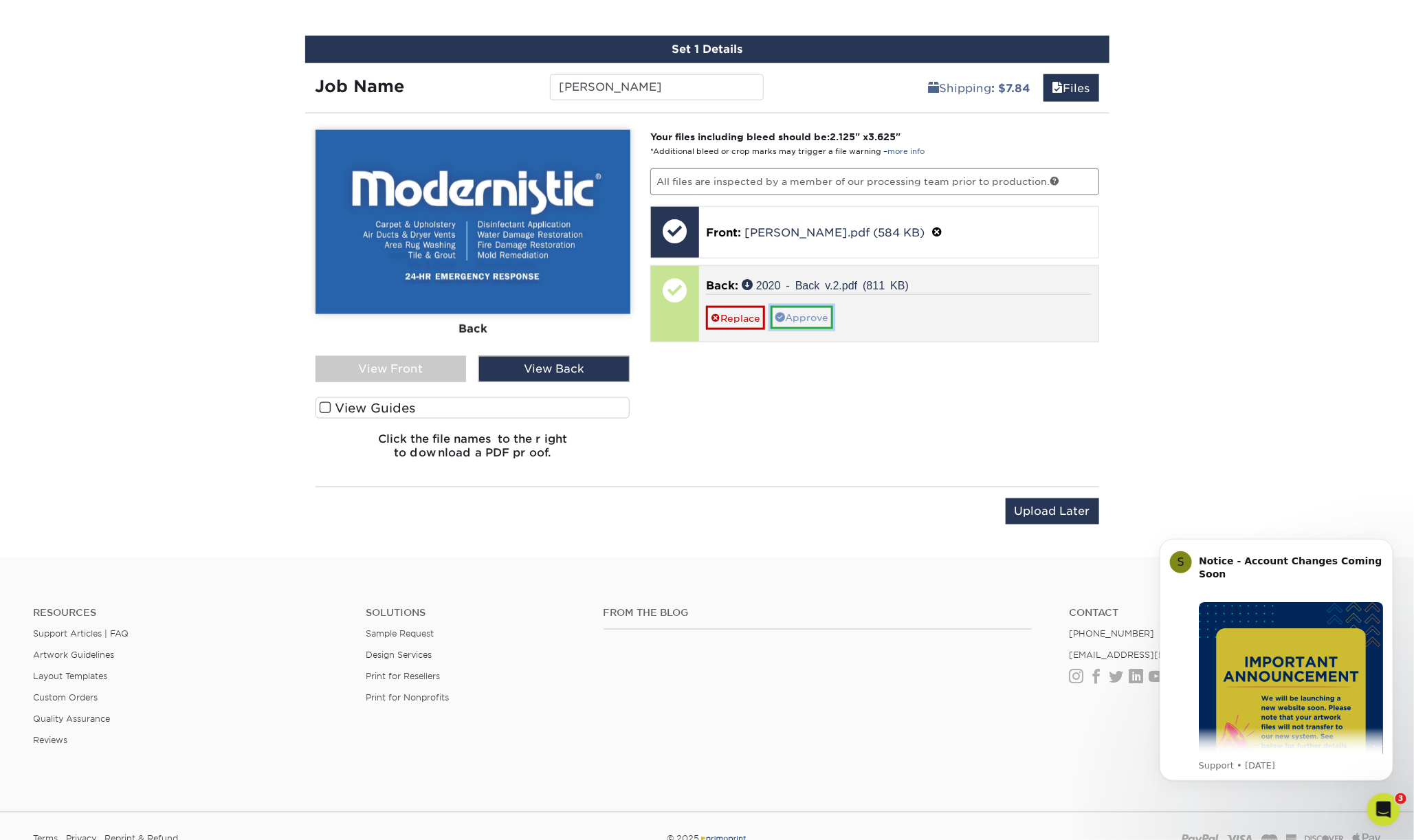
click at [800, 308] on link "Approve" at bounding box center [801, 317] width 62 height 23
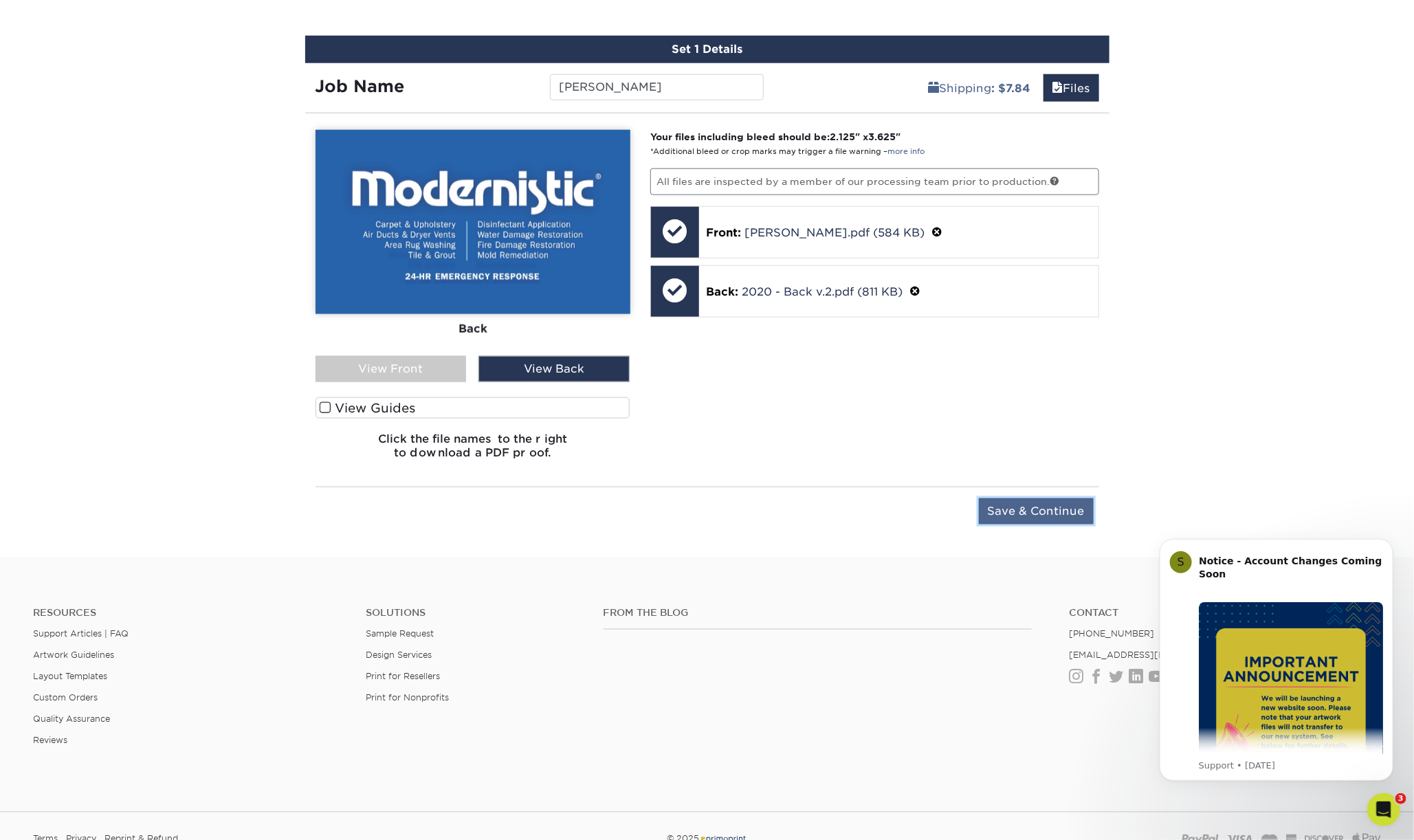
click at [1057, 507] on input "Save & Continue" at bounding box center [1037, 511] width 115 height 26
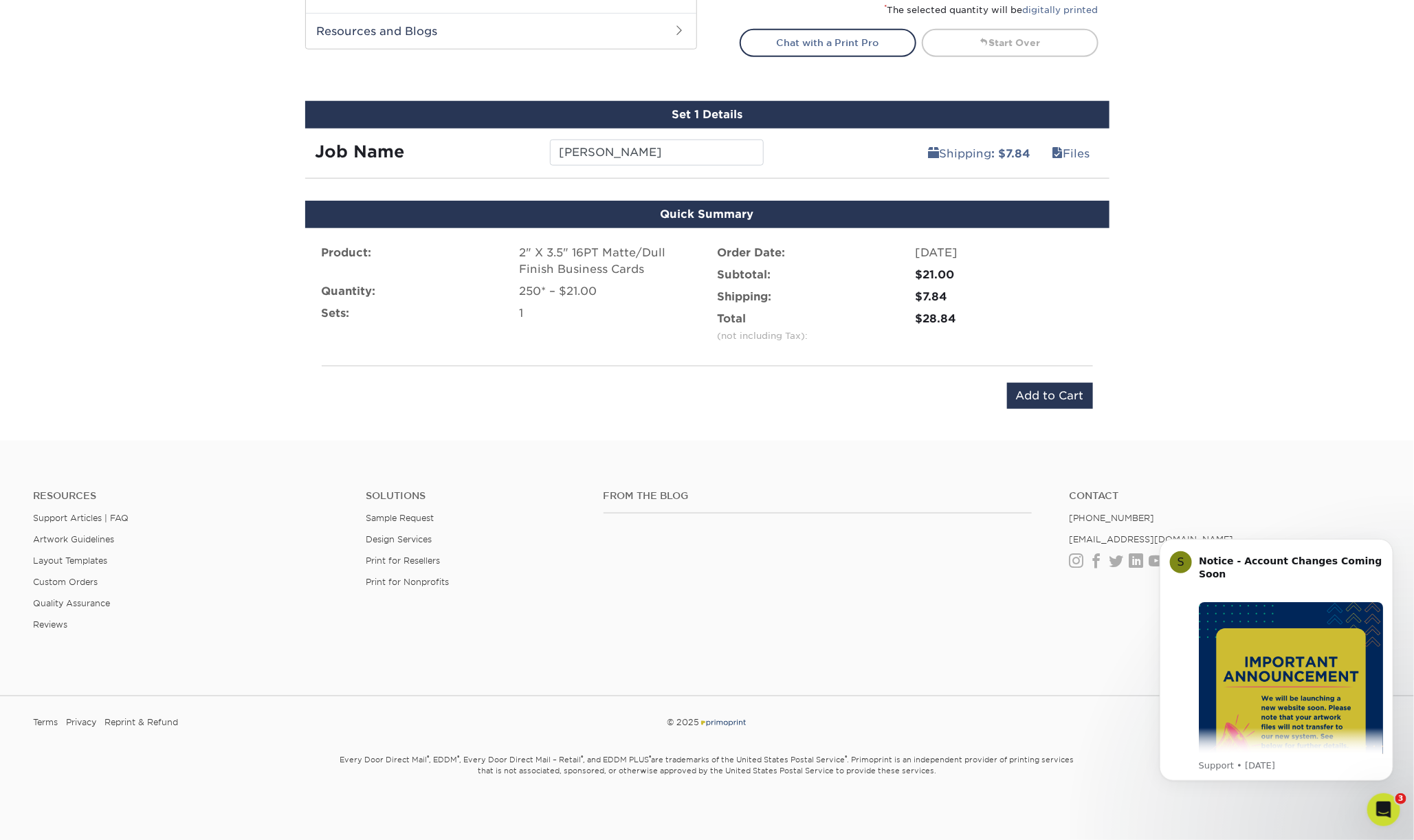
scroll to position [706, 0]
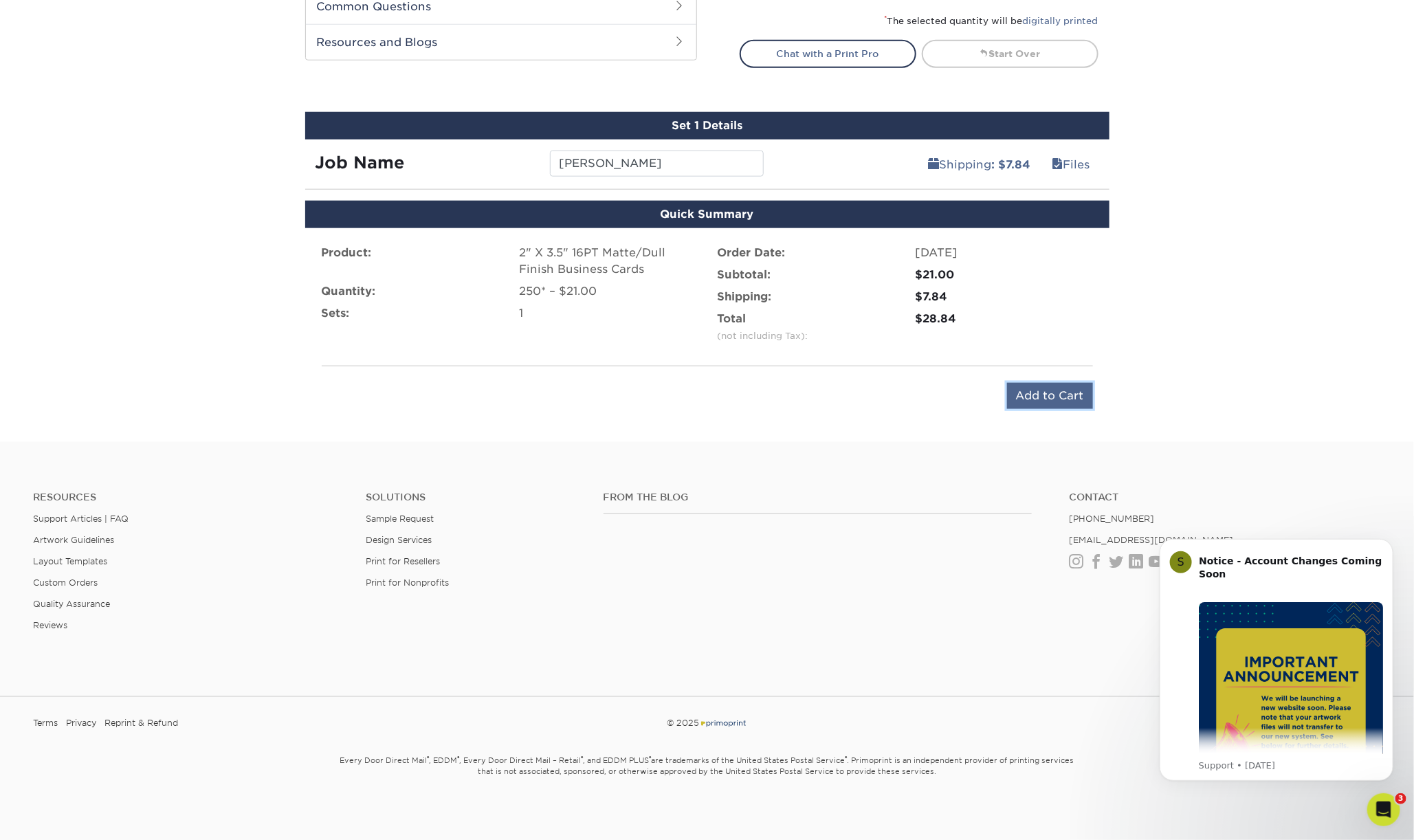
click at [1065, 394] on input "Add to Cart" at bounding box center [1050, 396] width 86 height 26
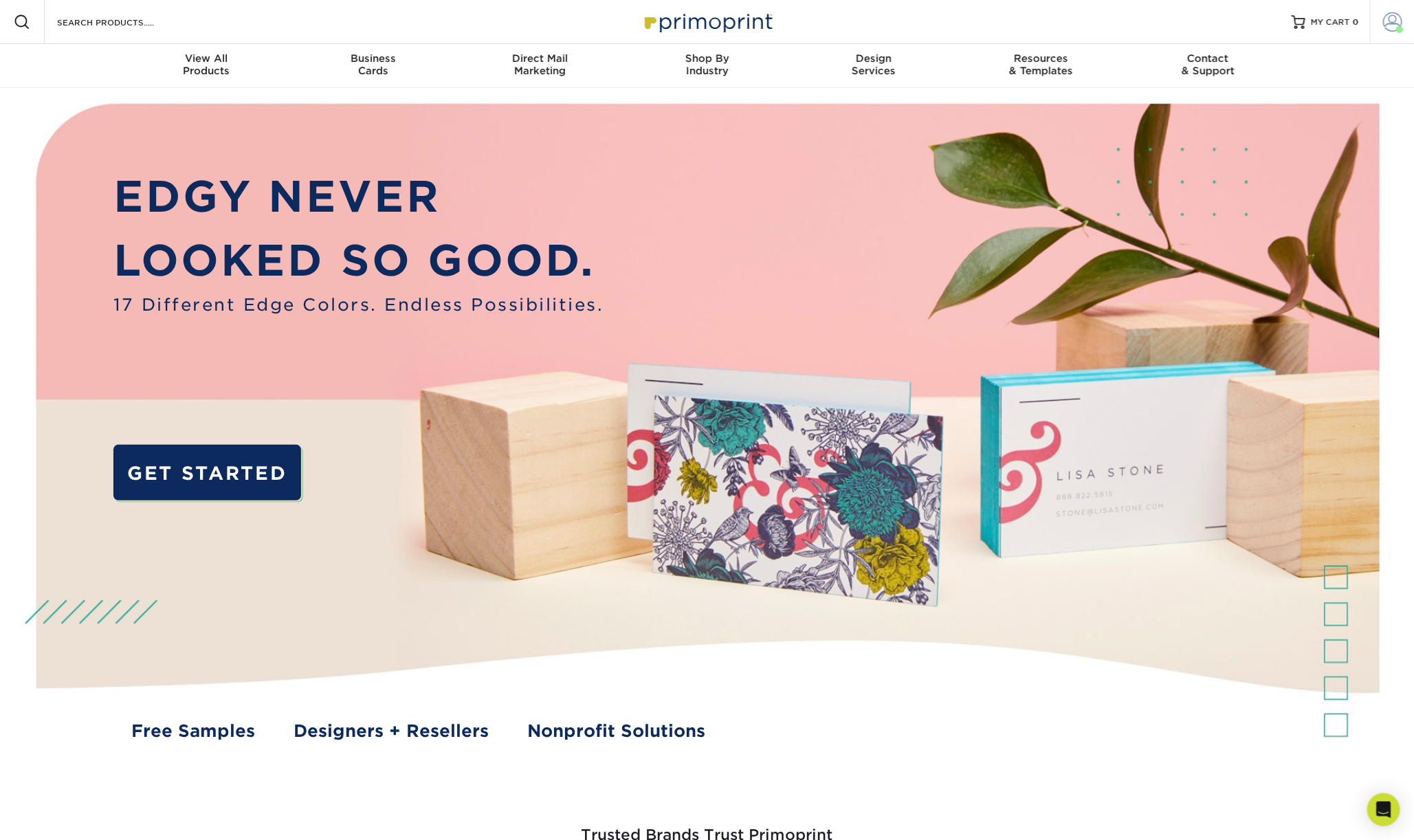
click at [1386, 33] on link "Account" at bounding box center [1392, 21] width 44 height 44
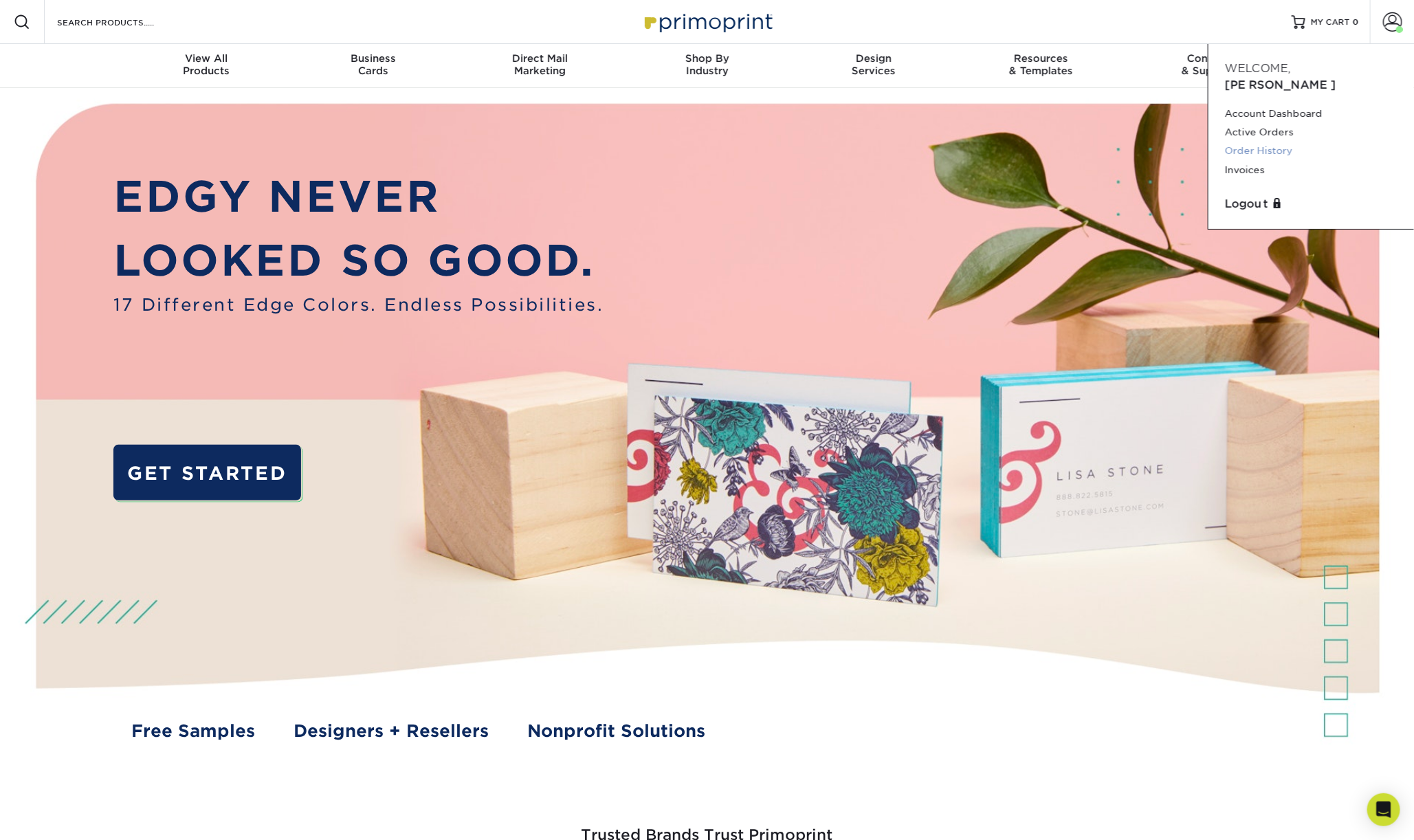
click at [1291, 141] on link "Order History" at bounding box center [1312, 151] width 173 height 19
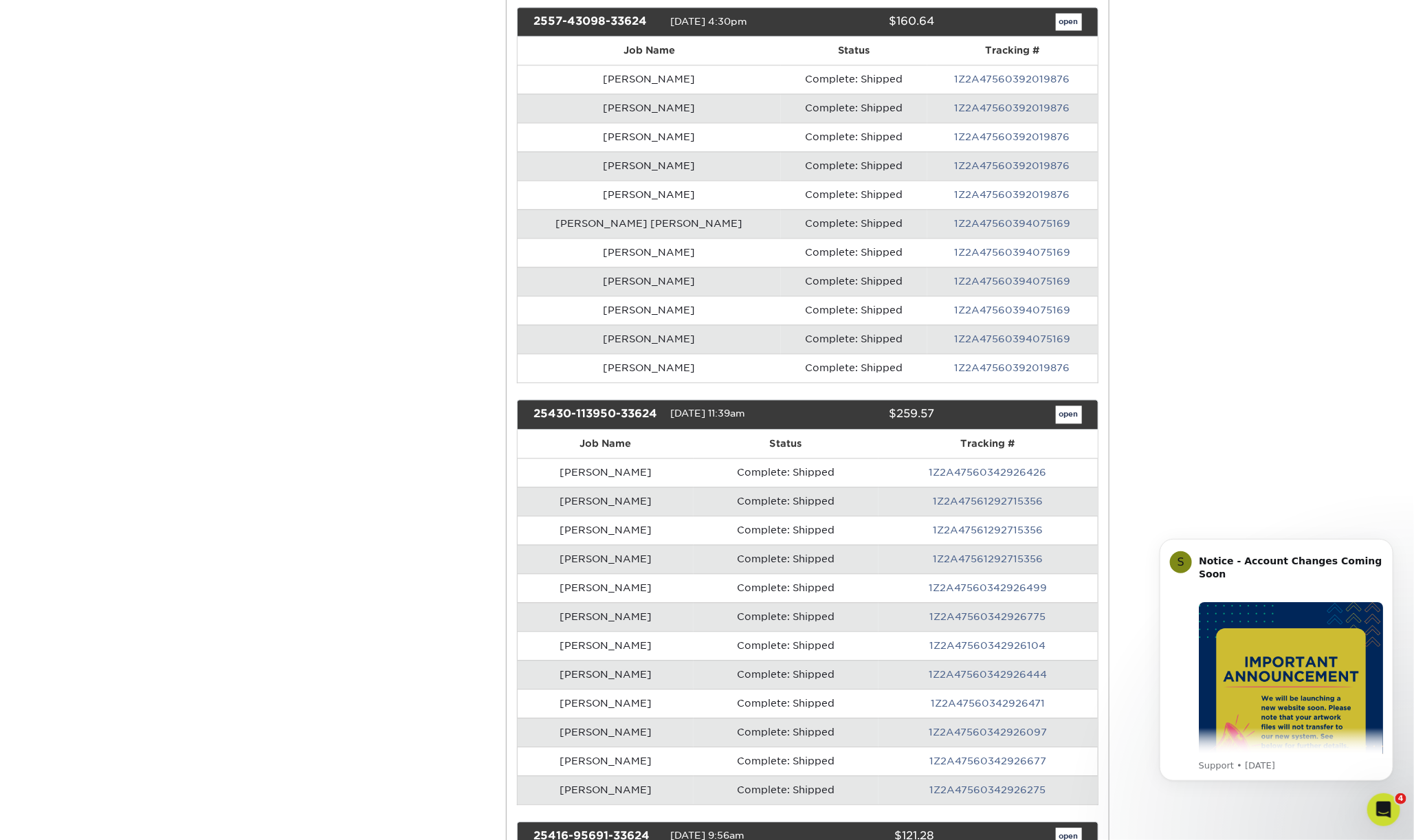
scroll to position [1507, 0]
click at [860, 544] on td "Complete: Shipped" at bounding box center [786, 558] width 185 height 29
click at [1069, 405] on link "open" at bounding box center [1069, 413] width 26 height 18
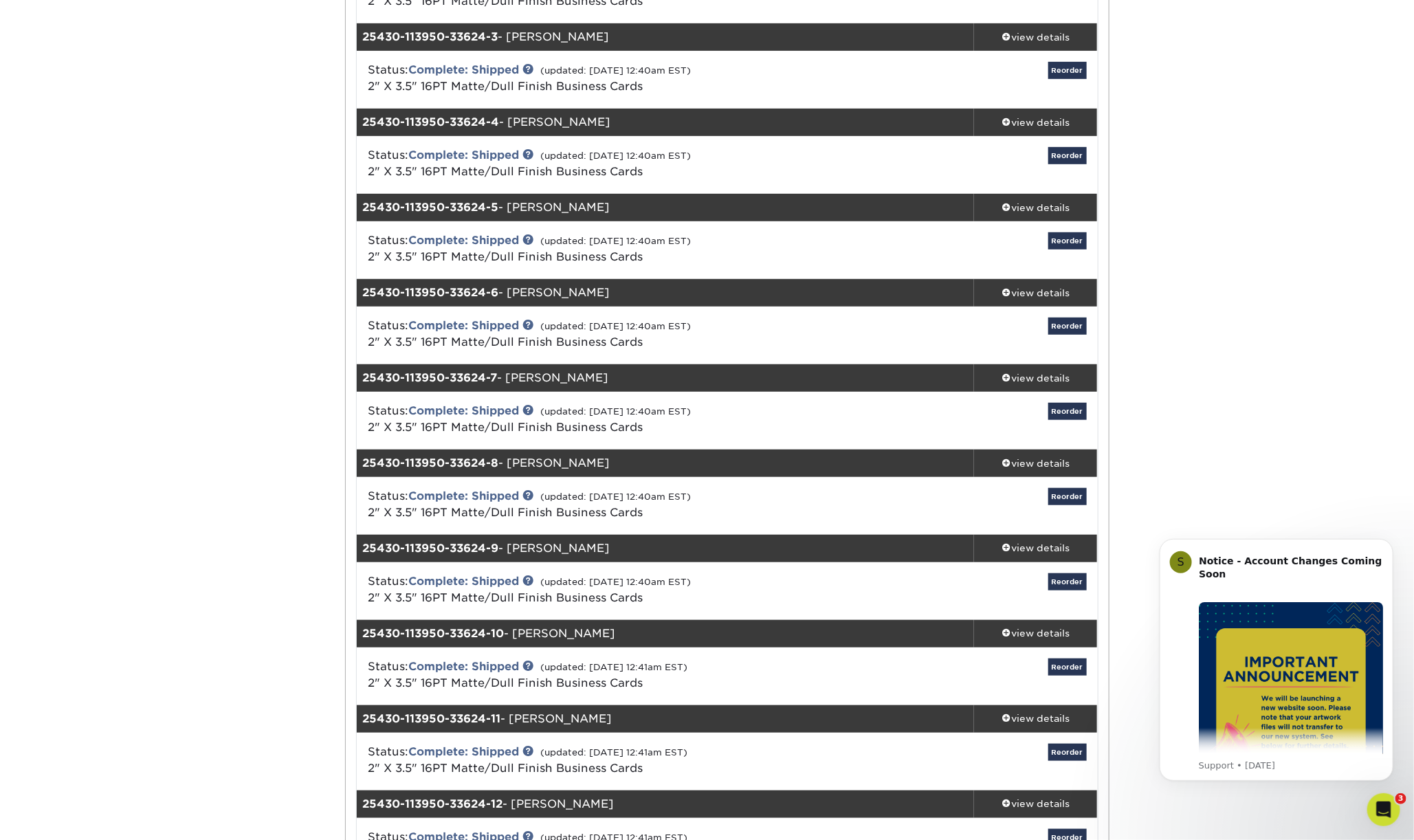
scroll to position [351, 0]
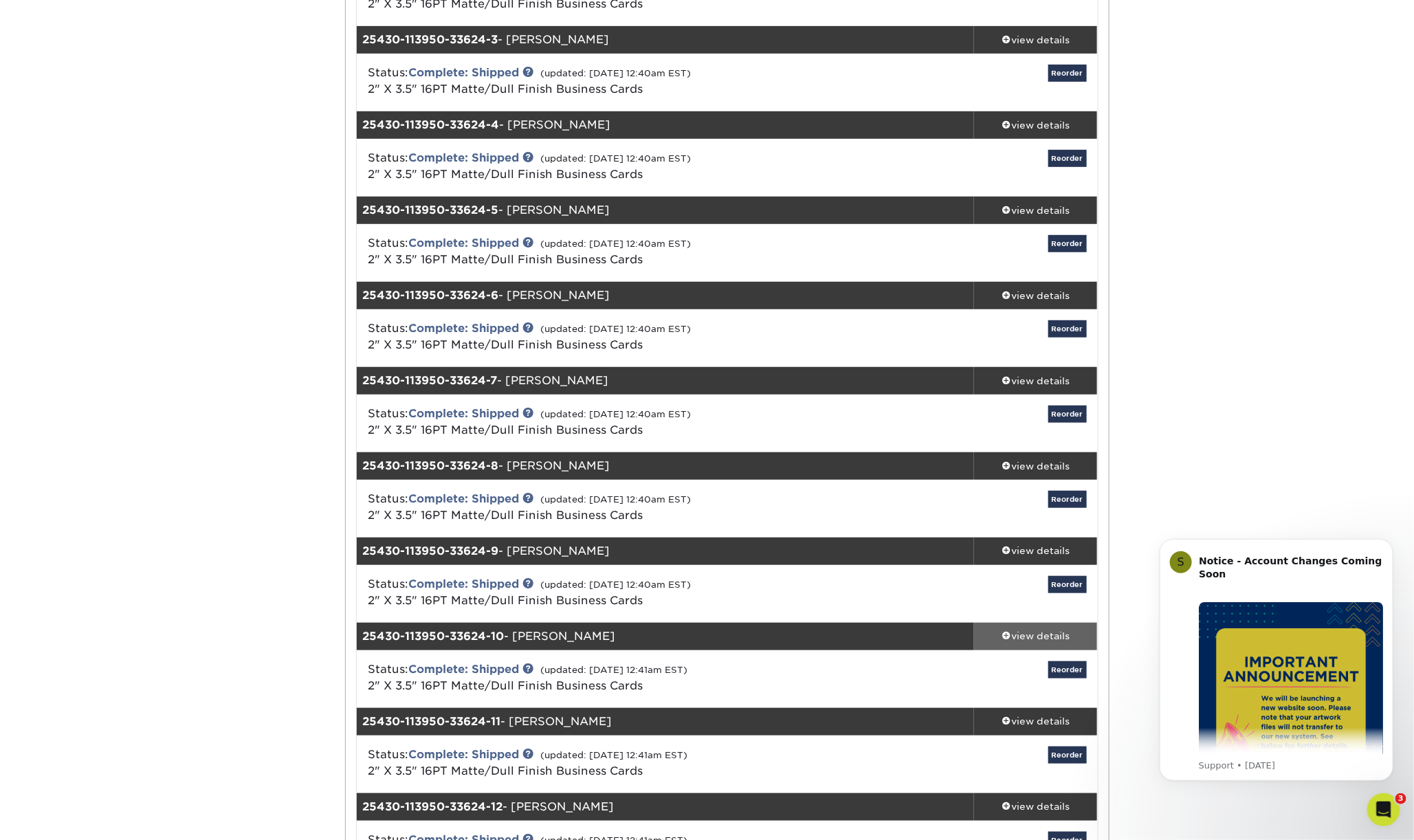
click at [1015, 636] on div "view details" at bounding box center [1036, 636] width 124 height 14
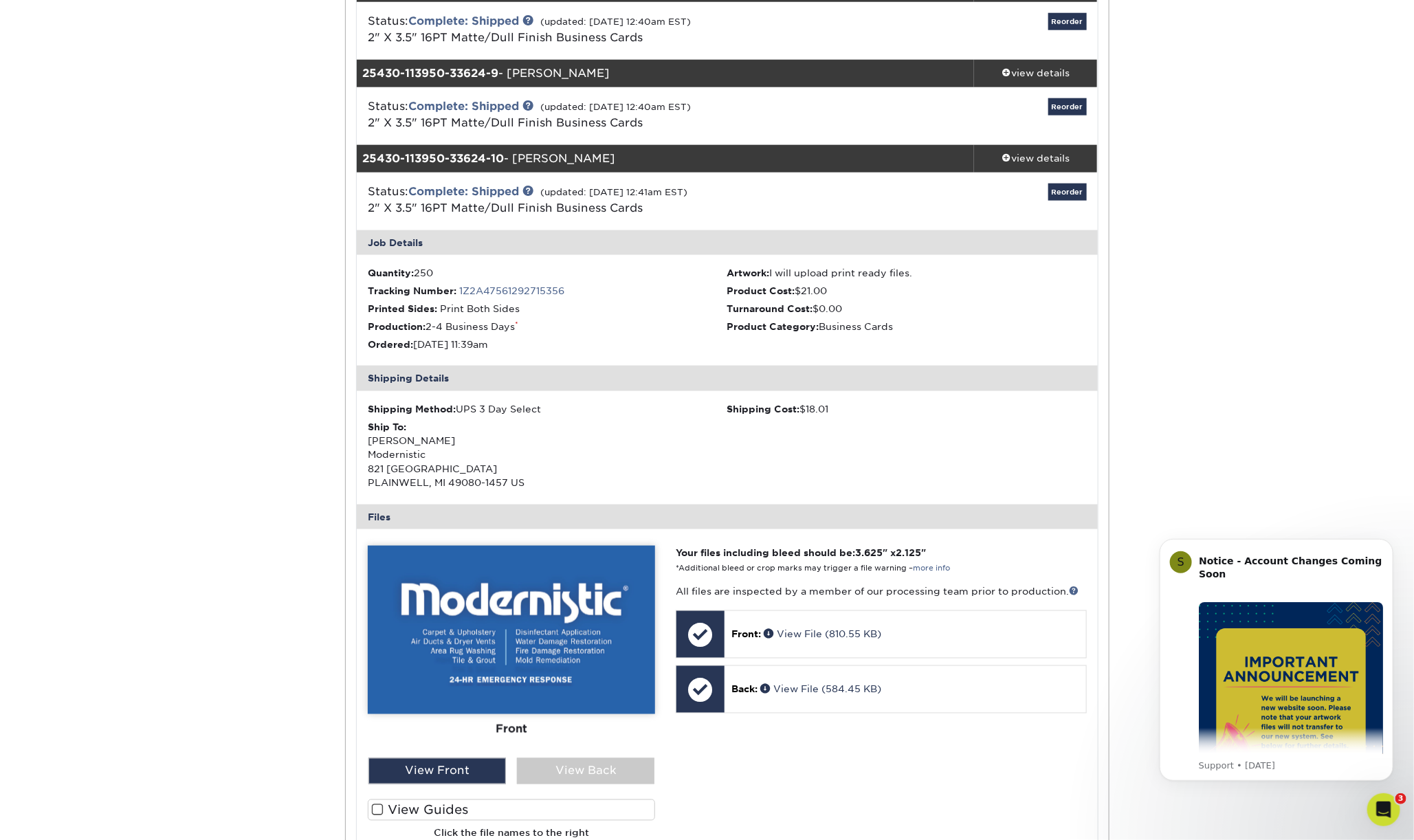
scroll to position [846, 0]
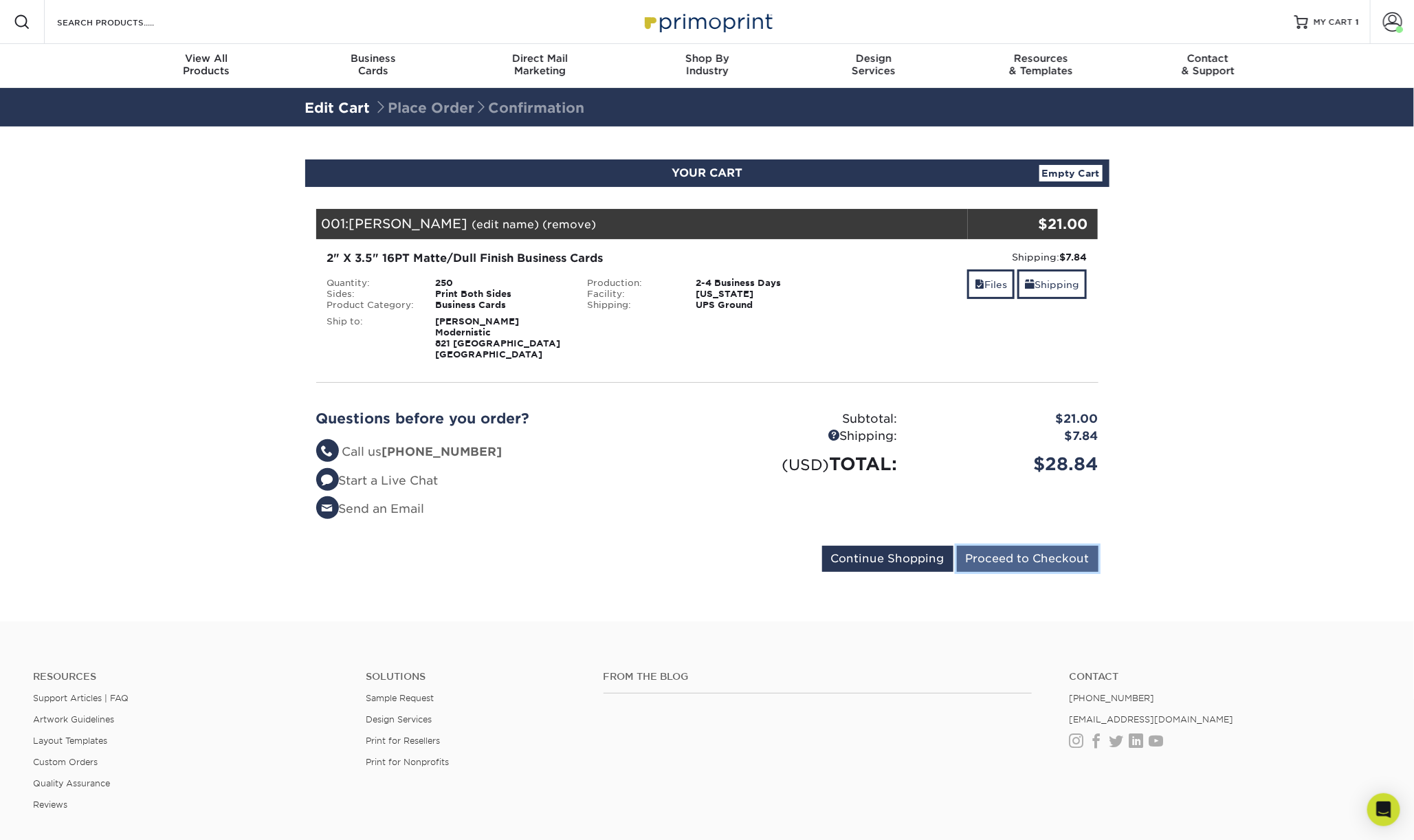
click at [1029, 557] on input "Proceed to Checkout" at bounding box center [1027, 558] width 141 height 26
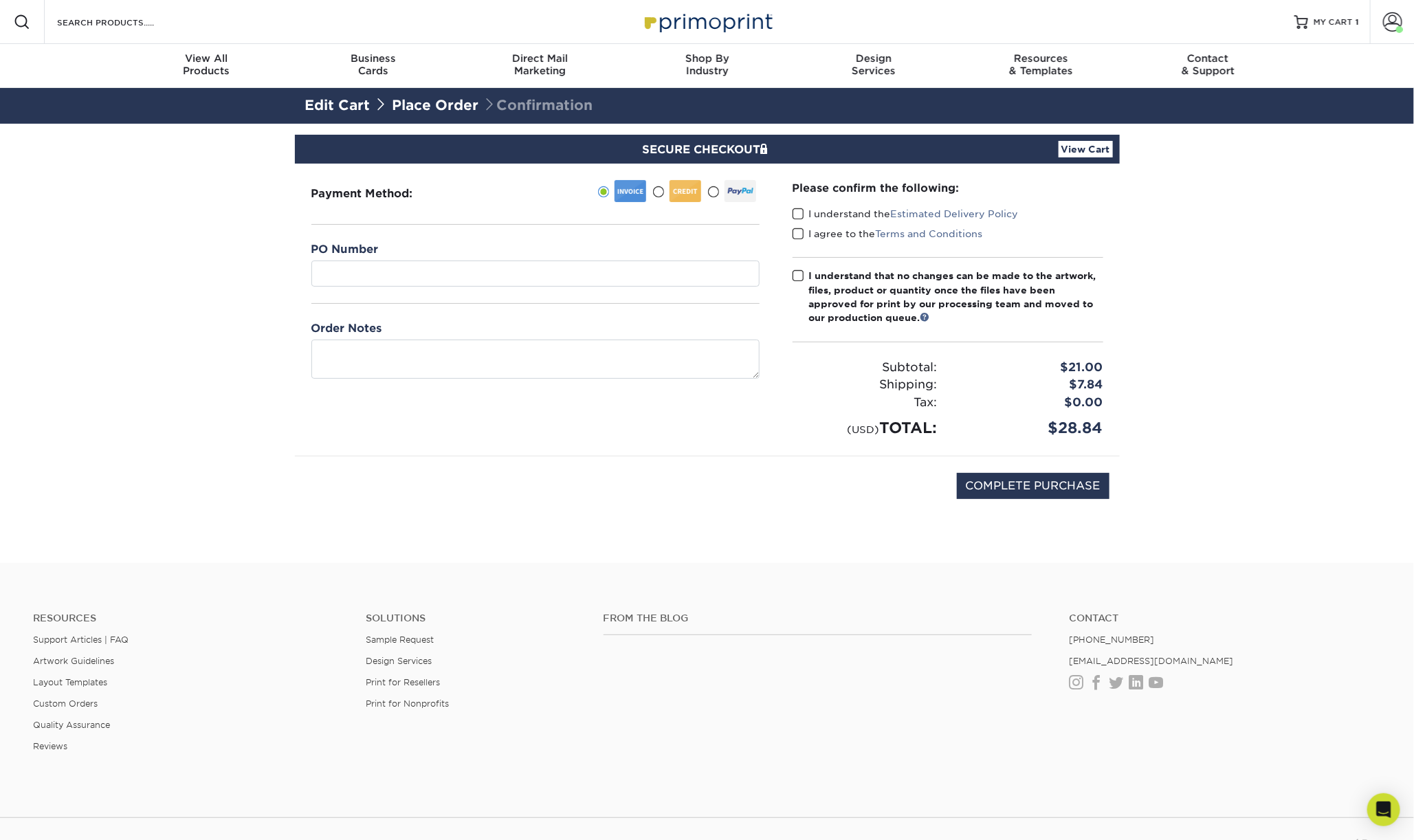
click at [661, 191] on span at bounding box center [658, 192] width 12 height 13
click at [0, 0] on input "radio" at bounding box center [0, 0] width 0 height 0
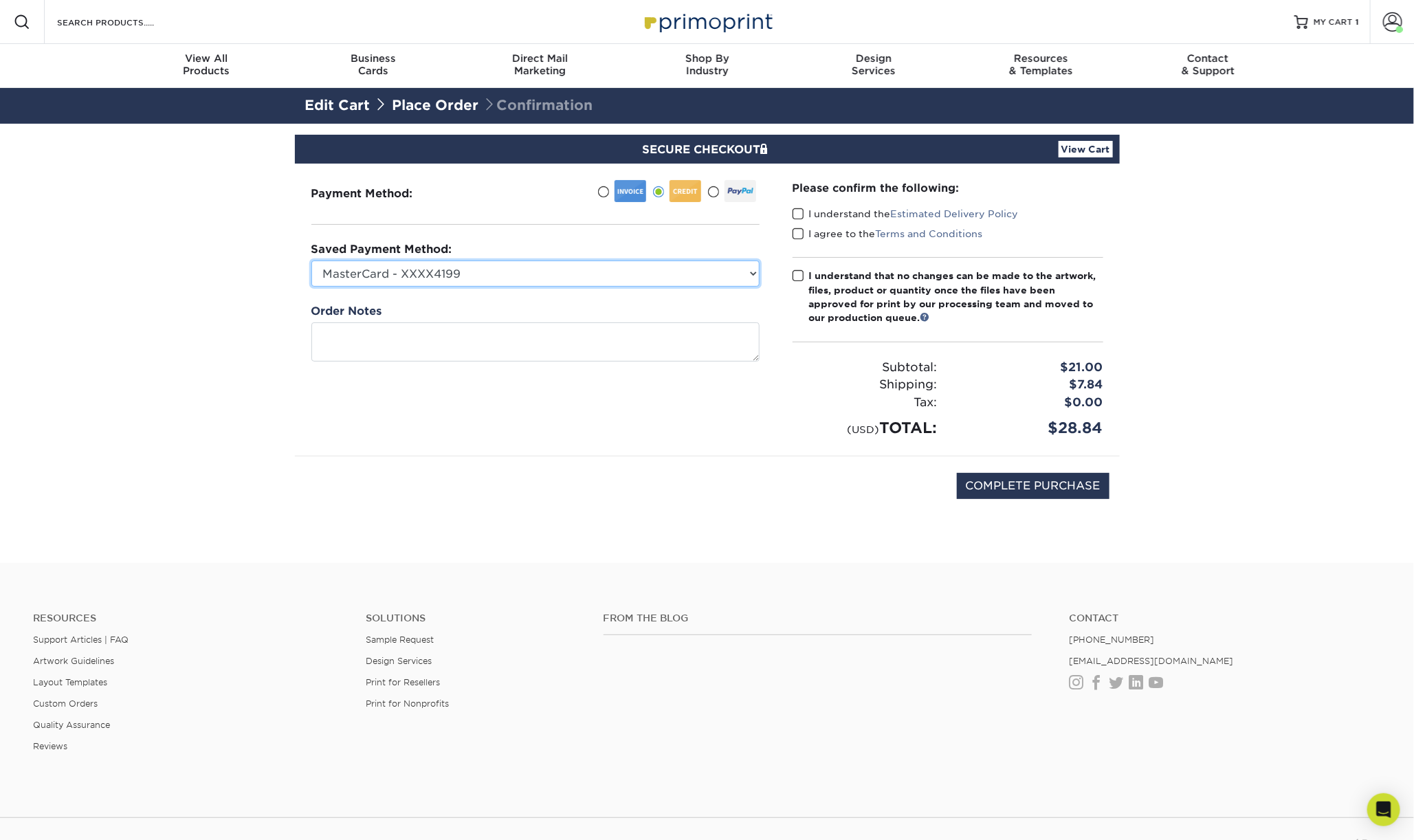
click at [565, 280] on select "MasterCard - XXXX4199 MasterCard - XXXX7916 MasterCard - XXXX4100 MasterCard - …" at bounding box center [535, 273] width 448 height 26
select select "64954"
click at [311, 260] on select "MasterCard - XXXX4199 MasterCard - XXXX7916 MasterCard - XXXX4100 MasterCard - …" at bounding box center [535, 273] width 448 height 26
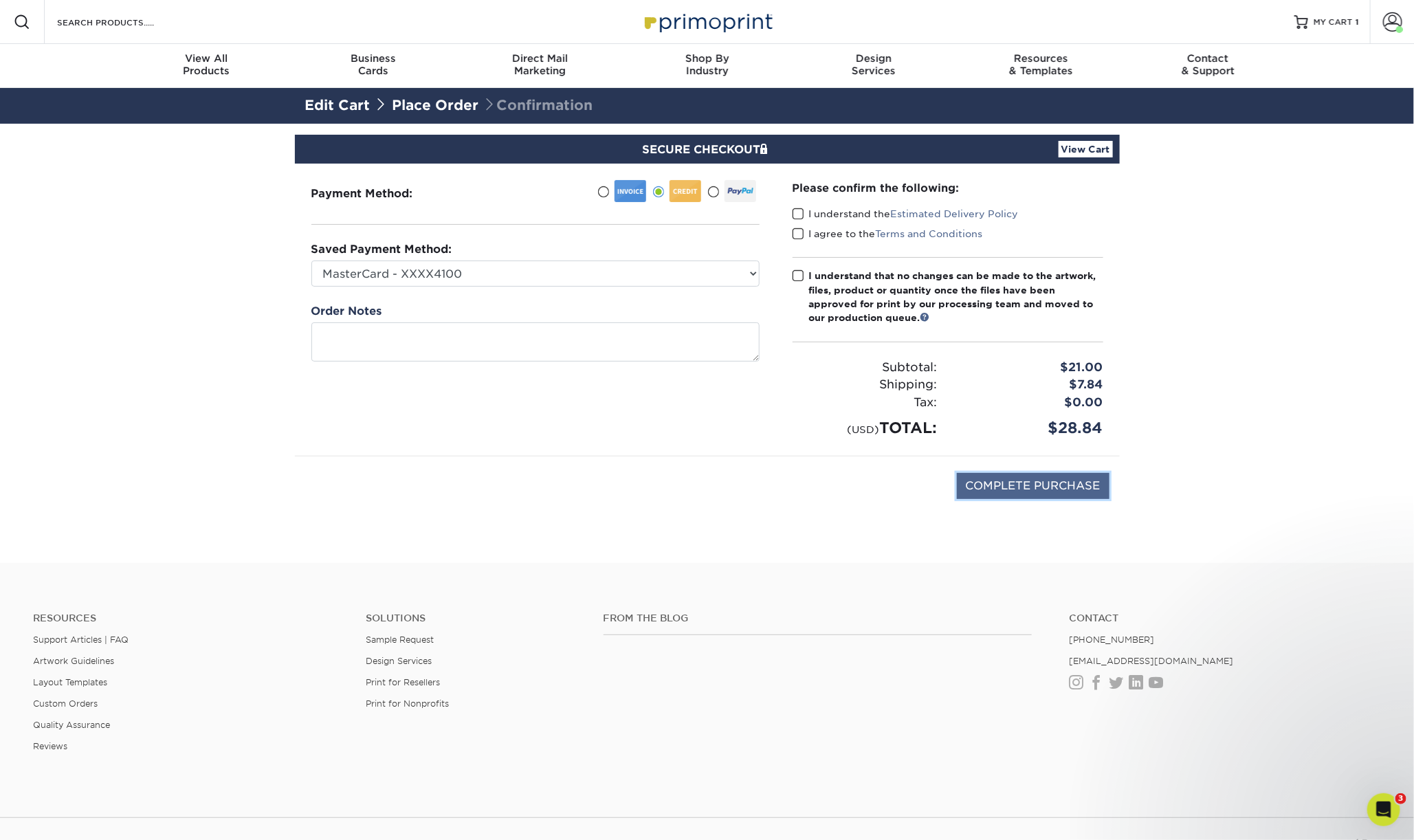
click at [1015, 487] on input "COMPLETE PURCHASE" at bounding box center [1033, 486] width 152 height 26
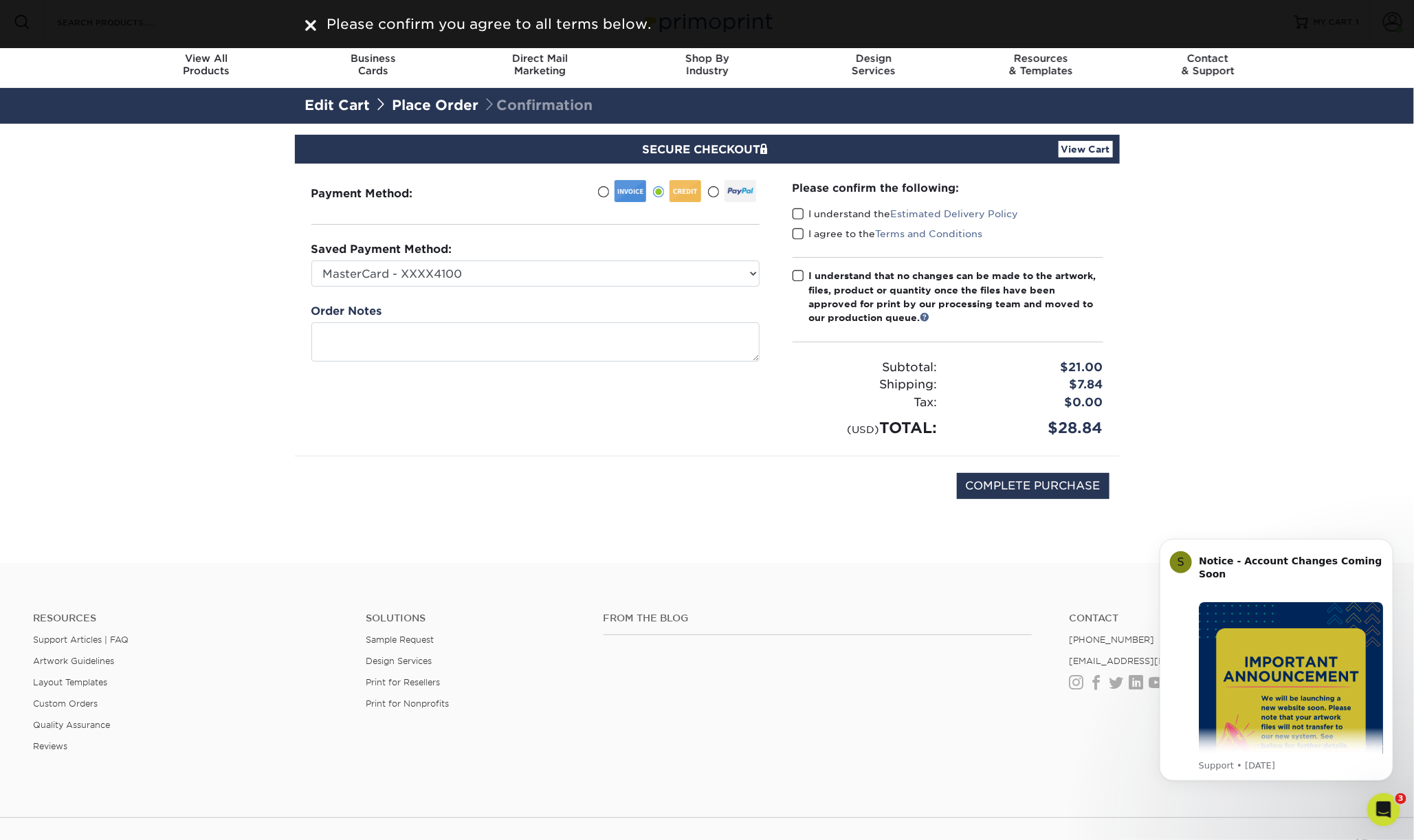
click at [801, 215] on span at bounding box center [799, 214] width 12 height 13
click at [0, 0] on input "I understand the Estimated Delivery Policy" at bounding box center [0, 0] width 0 height 0
click at [794, 234] on span at bounding box center [799, 234] width 12 height 13
click at [0, 0] on input "I agree to the Terms and Conditions" at bounding box center [0, 0] width 0 height 0
click at [796, 276] on span at bounding box center [799, 276] width 12 height 13
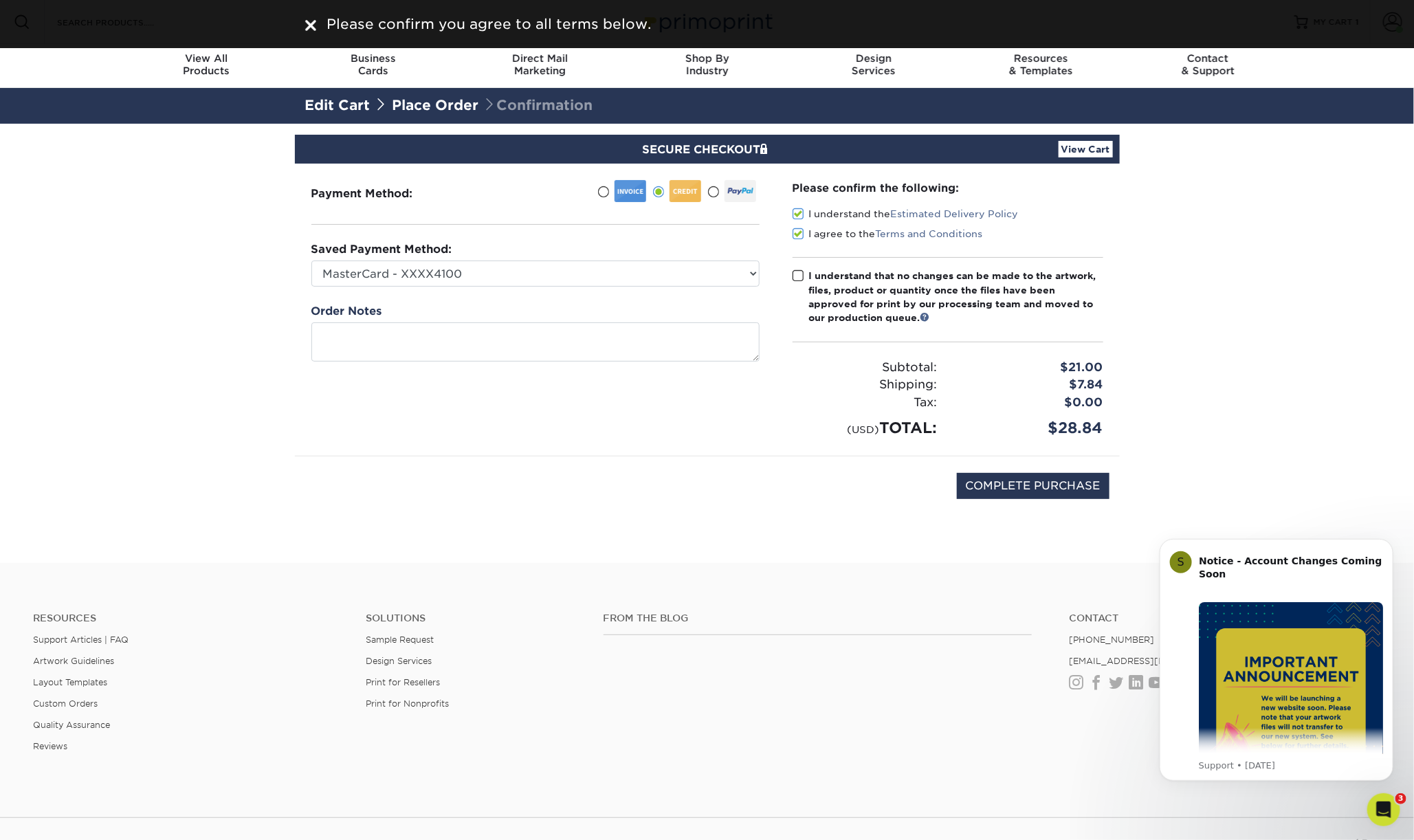
click at [0, 0] on input "I understand that no changes can be made to the artwork, files, product or quan…" at bounding box center [0, 0] width 0 height 0
drag, startPoint x: 1028, startPoint y: 504, endPoint x: 1034, endPoint y: 492, distance: 13.4
click at [1028, 504] on div "COMPLETE PURCHASE" at bounding box center [707, 492] width 804 height 73
click at [1034, 491] on input "COMPLETE PURCHASE" at bounding box center [1033, 486] width 152 height 26
type input "PROCESSING, PLEASE WAIT..."
